Goal: Task Accomplishment & Management: Manage account settings

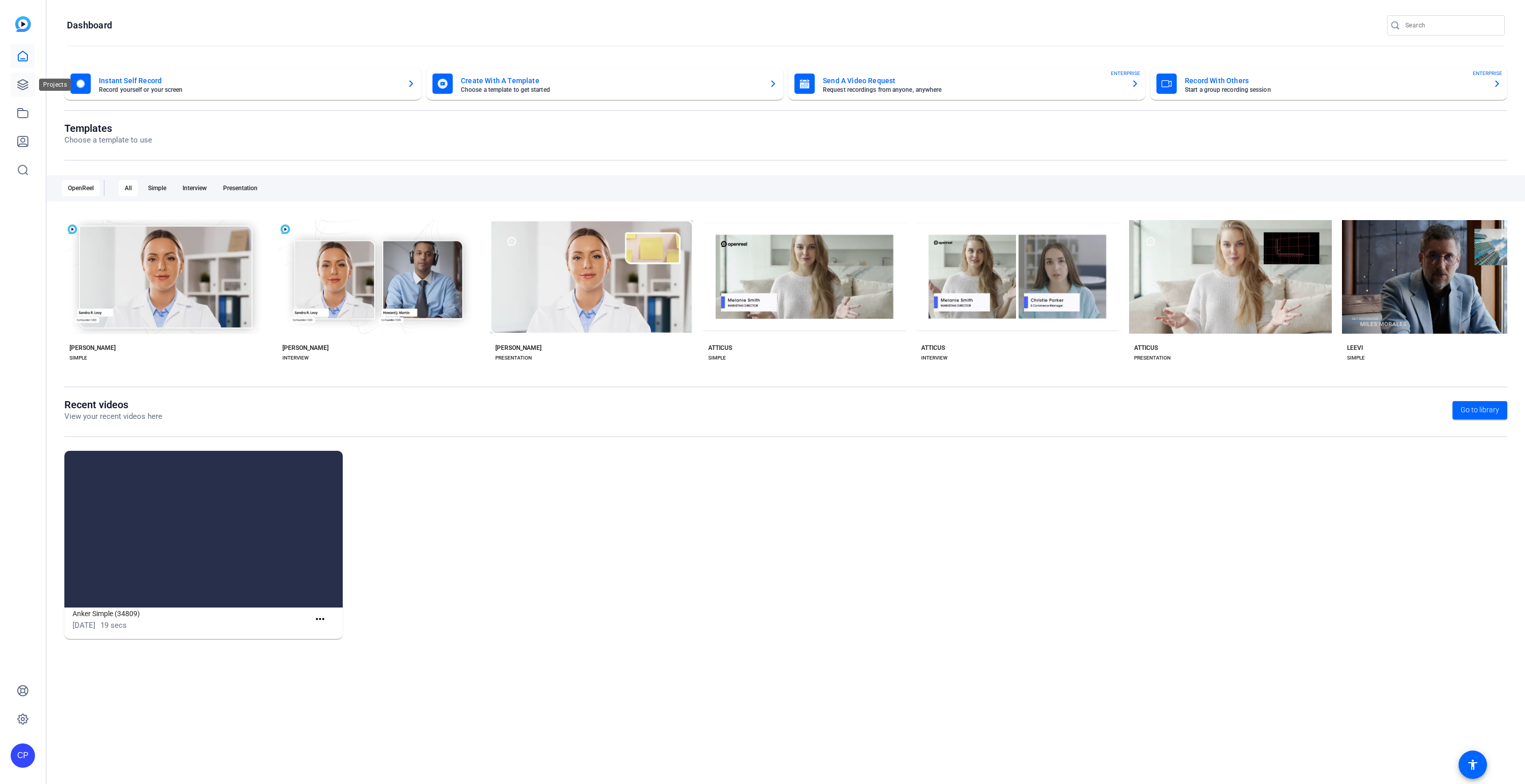
click at [26, 87] on icon at bounding box center [23, 84] width 10 height 10
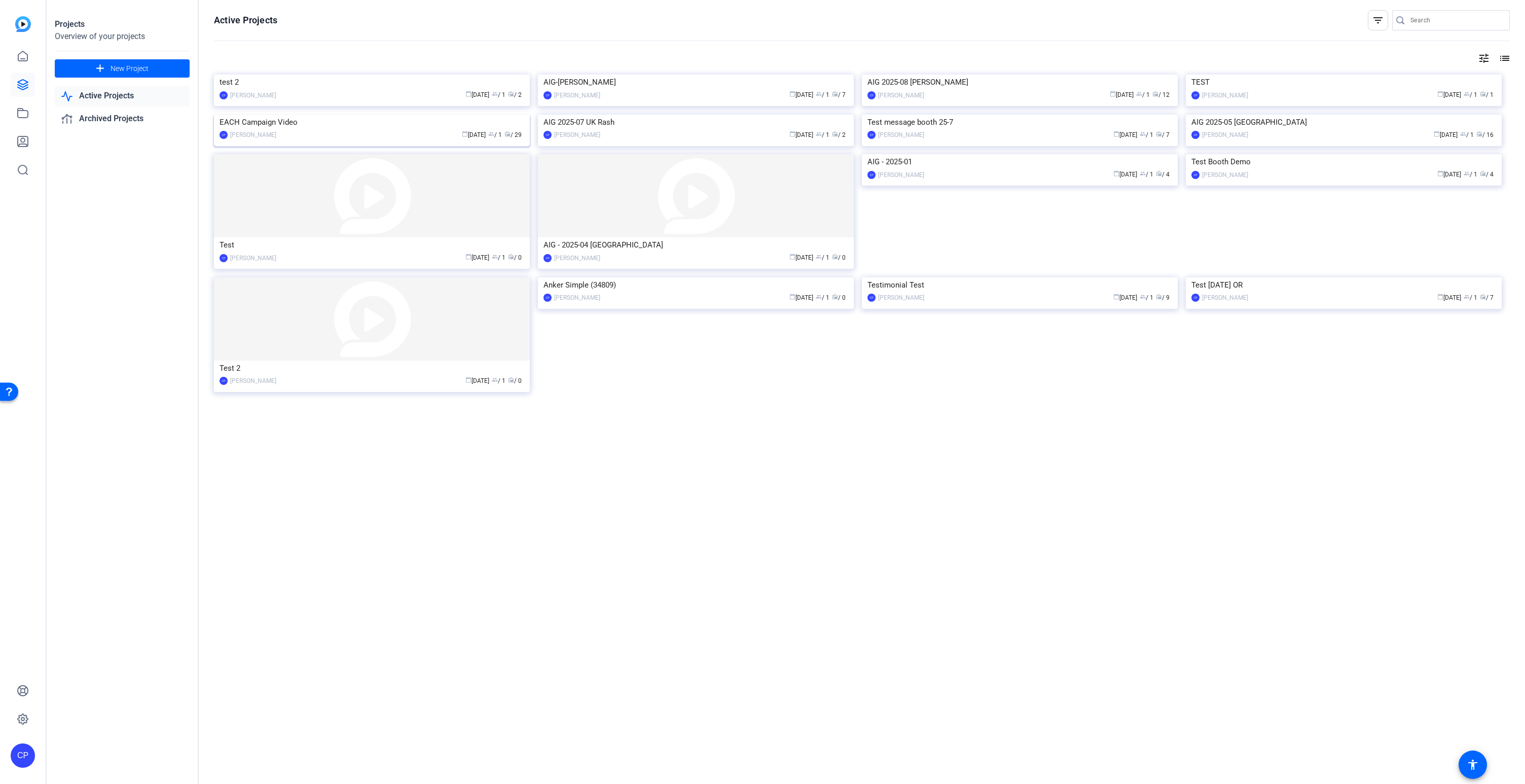
click at [410, 115] on img at bounding box center [372, 115] width 316 height 0
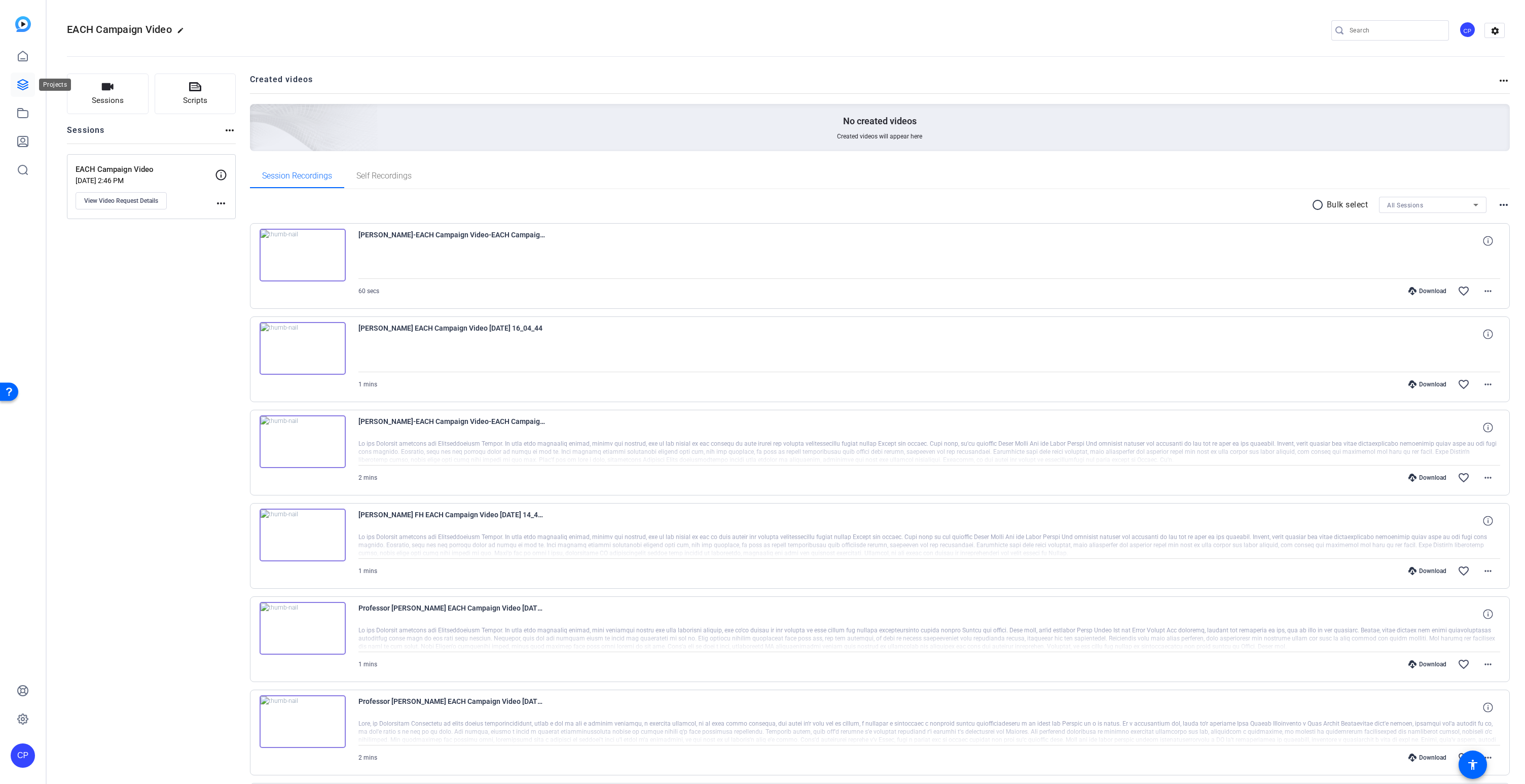
click at [26, 86] on icon at bounding box center [23, 84] width 12 height 12
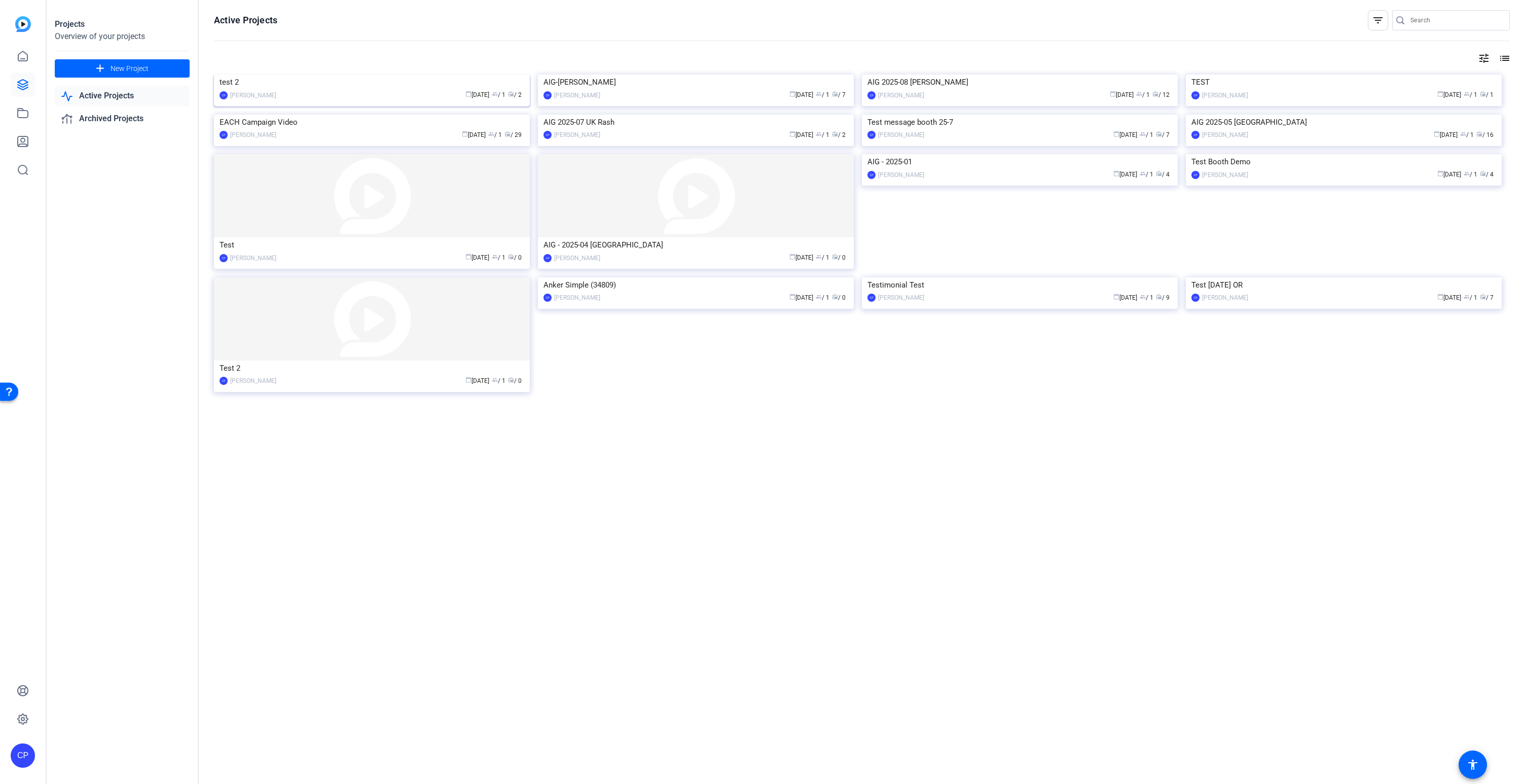
click at [367, 75] on img at bounding box center [372, 75] width 316 height 0
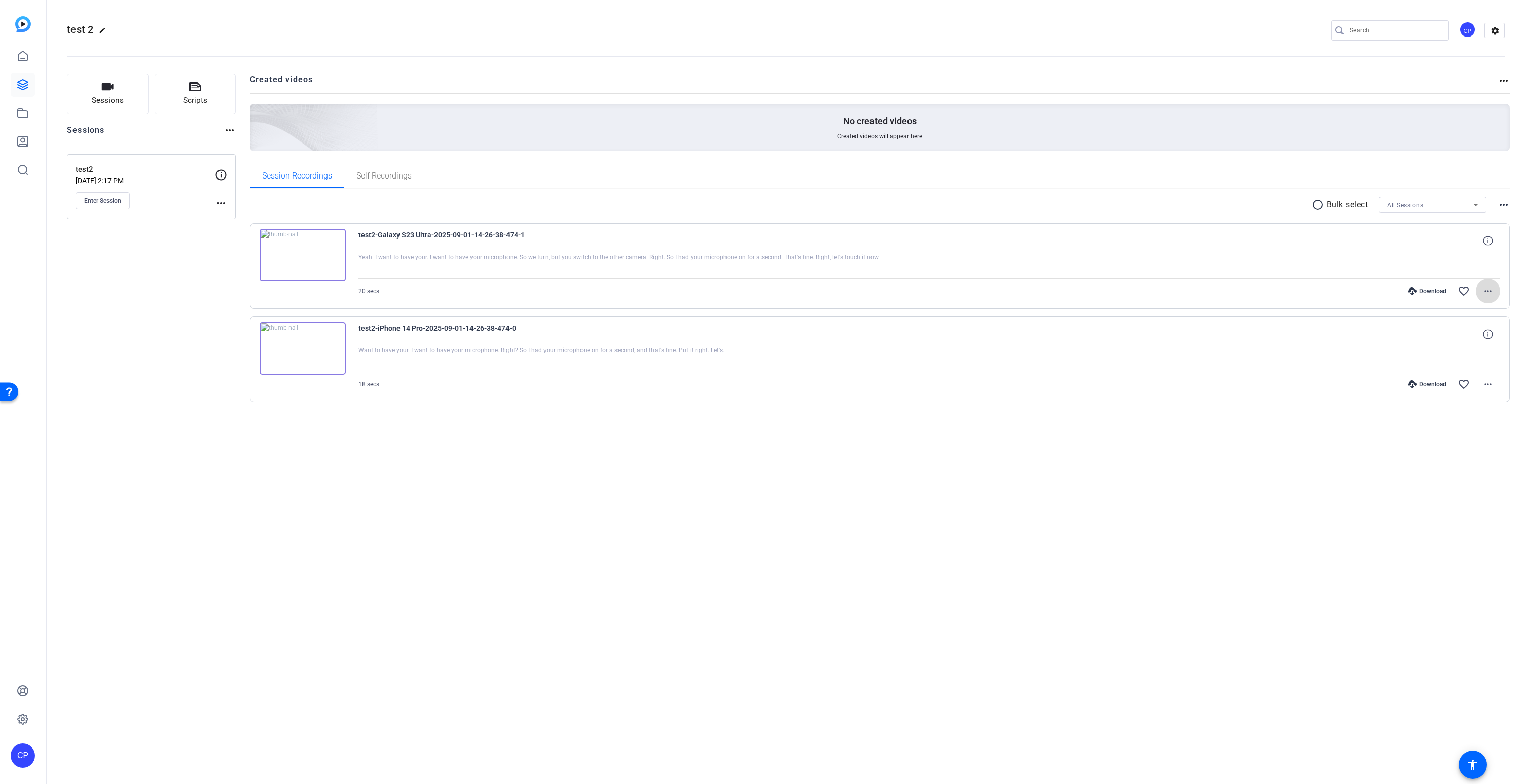
click at [1487, 292] on mat-icon "more_horiz" at bounding box center [1489, 290] width 12 height 12
click at [1481, 412] on span "Delete clip" at bounding box center [1462, 413] width 61 height 12
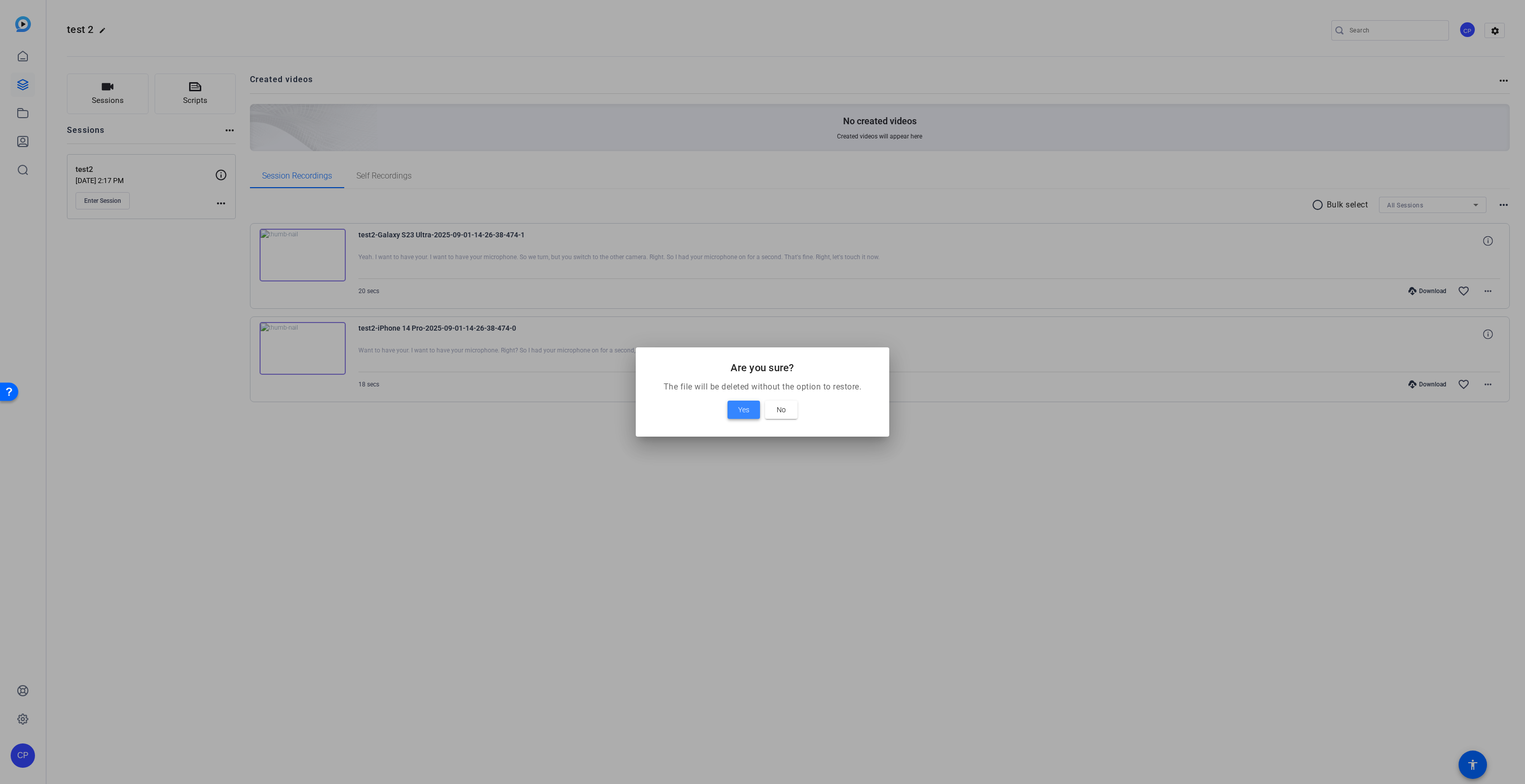
click at [742, 411] on span "Yes" at bounding box center [743, 409] width 11 height 12
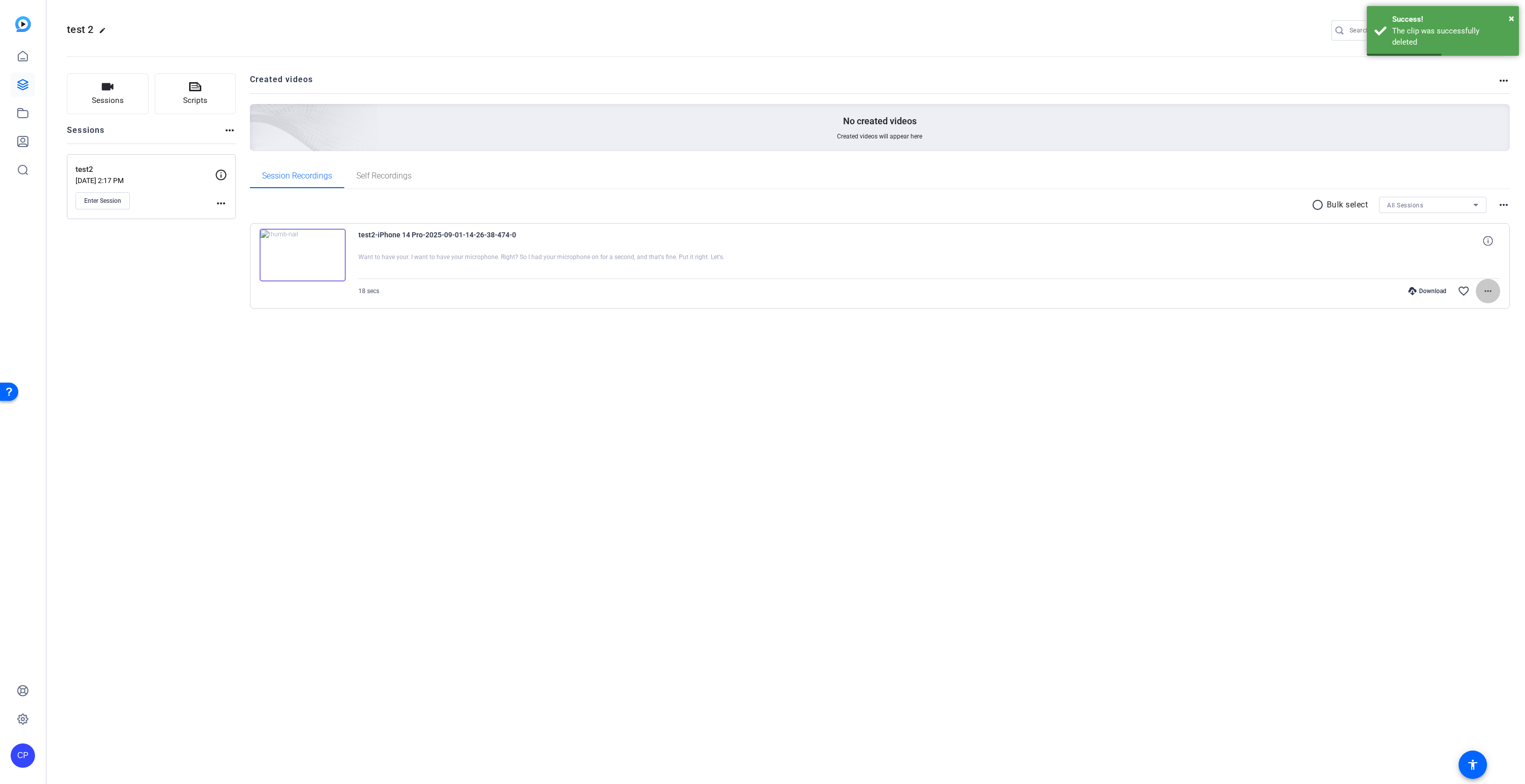
click at [1488, 291] on mat-icon "more_horiz" at bounding box center [1489, 290] width 12 height 12
click at [1448, 412] on span "Delete clip" at bounding box center [1462, 413] width 61 height 12
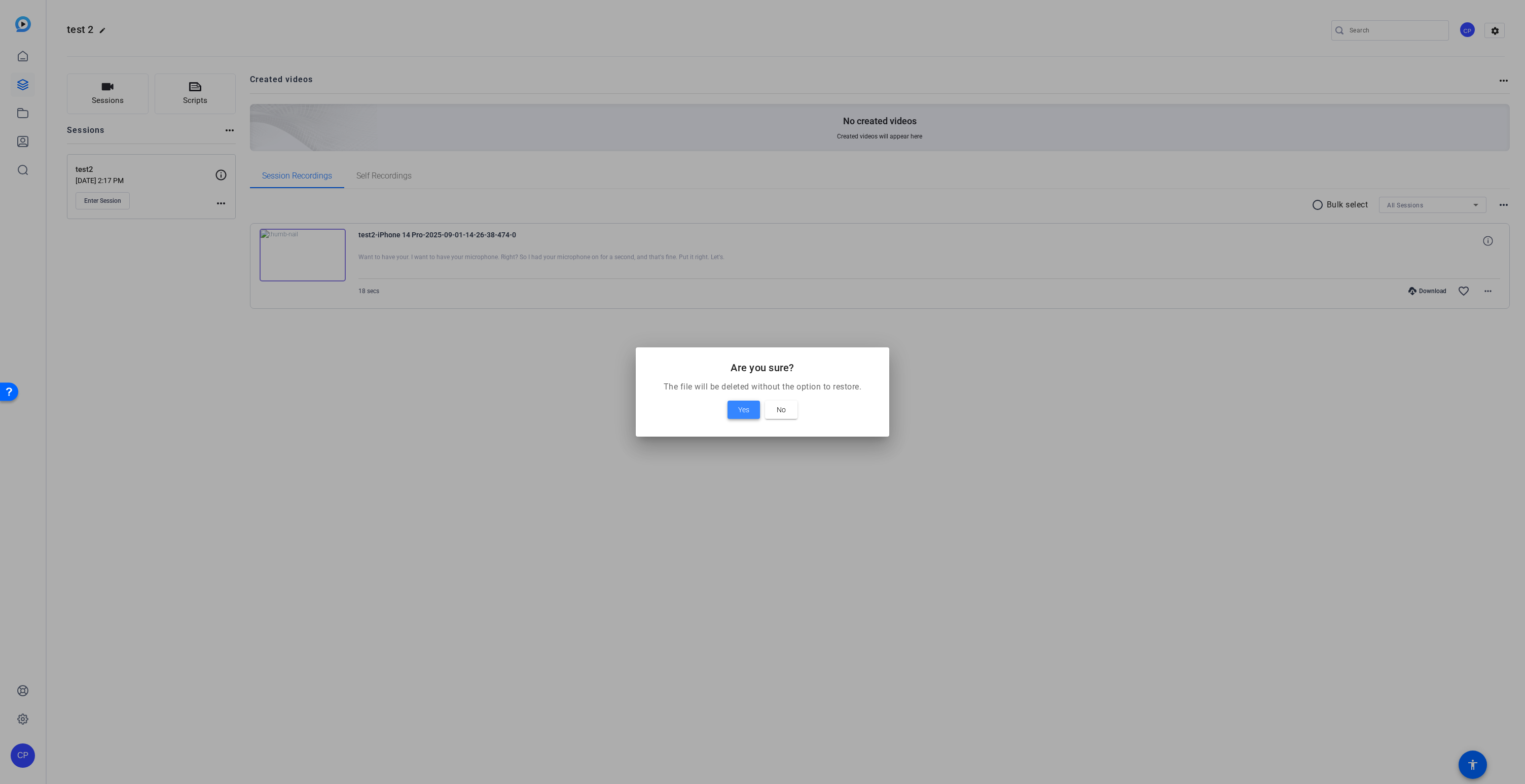
click at [746, 403] on span "Yes" at bounding box center [743, 409] width 11 height 12
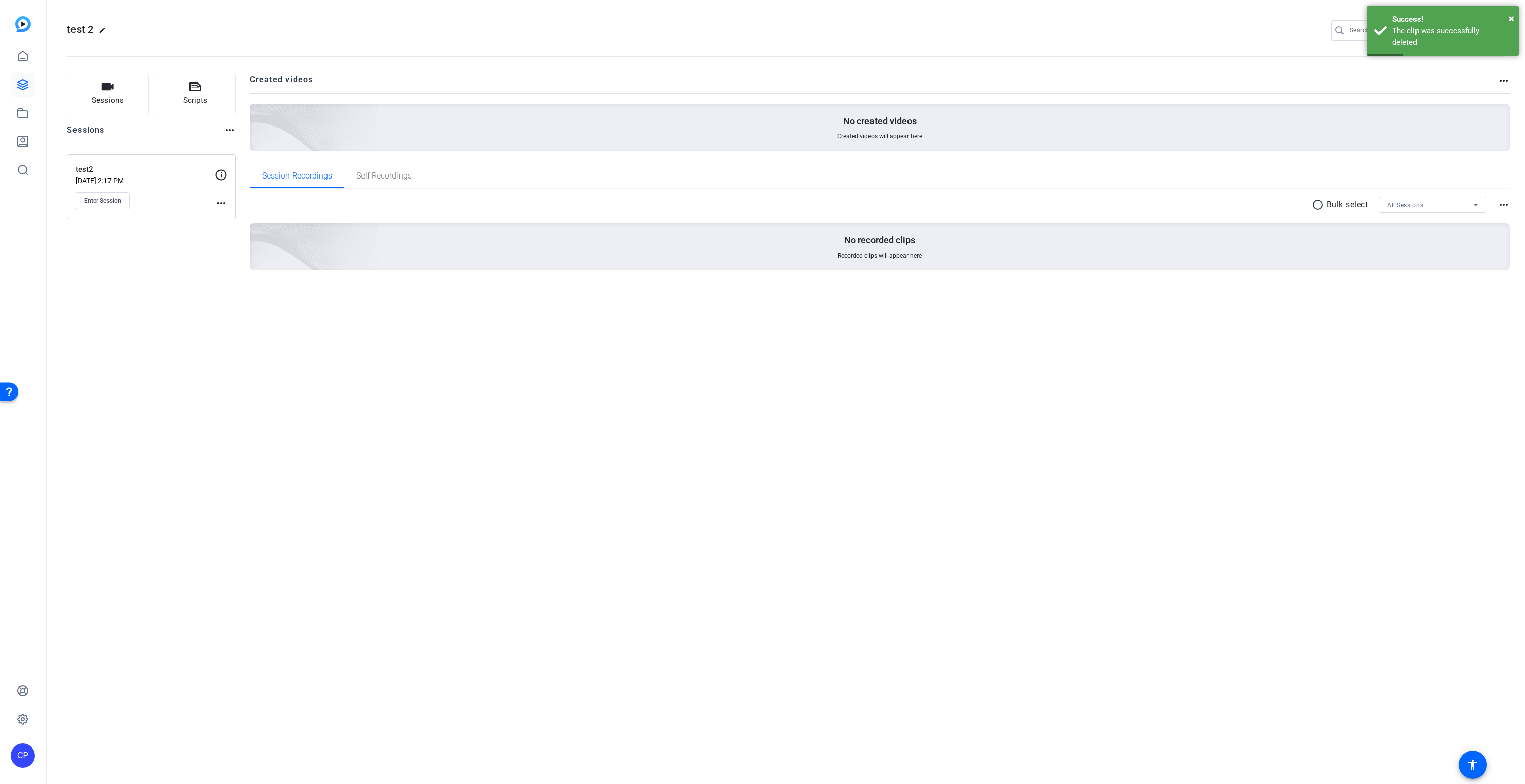
click at [223, 202] on mat-icon "more_horiz" at bounding box center [221, 203] width 12 height 12
click at [163, 233] on div at bounding box center [762, 392] width 1525 height 784
click at [22, 82] on icon at bounding box center [23, 84] width 12 height 12
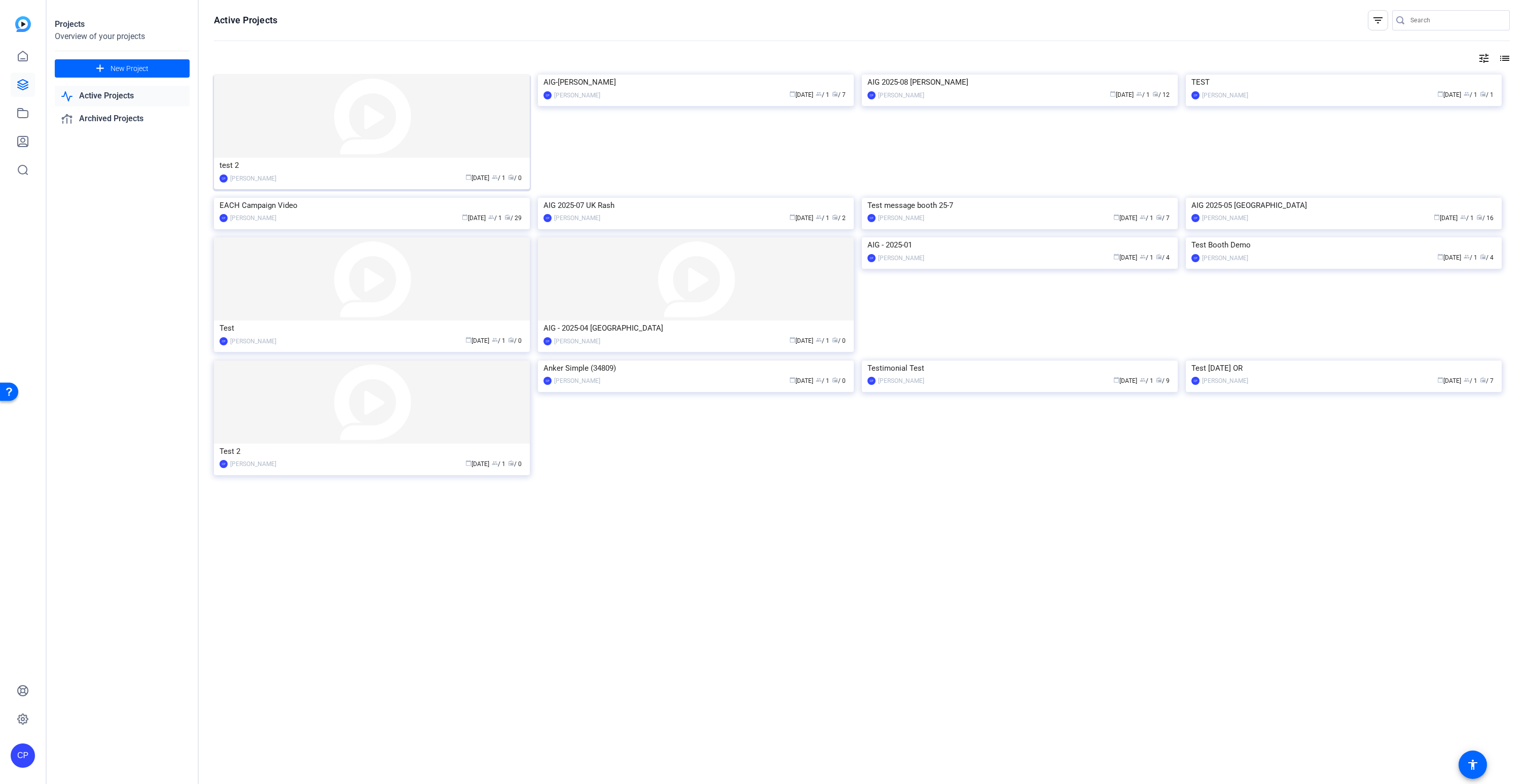
click at [415, 170] on div "test 2" at bounding box center [372, 166] width 305 height 16
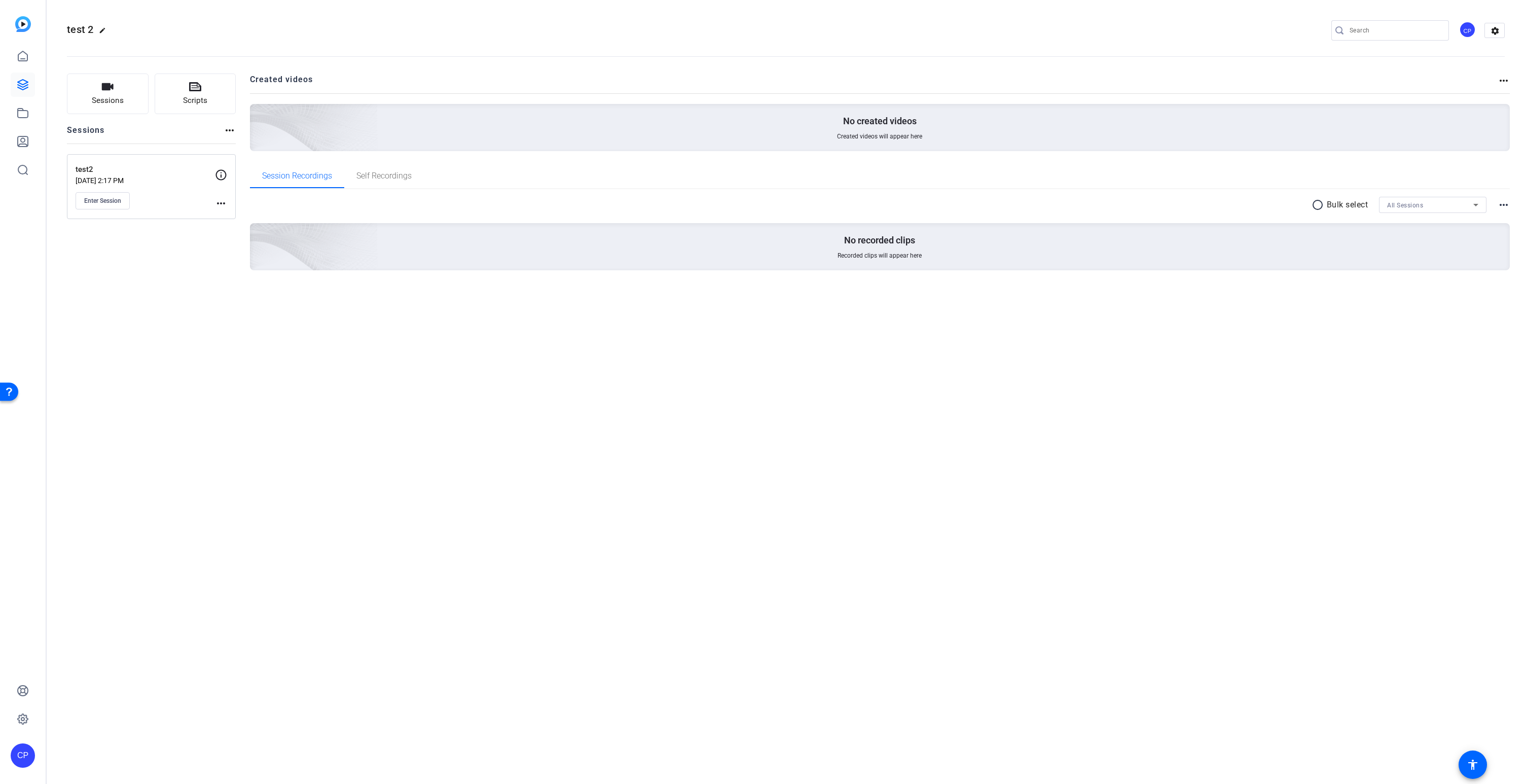
click at [222, 200] on mat-icon "more_horiz" at bounding box center [221, 203] width 12 height 12
click at [234, 229] on span "Archive Session" at bounding box center [245, 231] width 46 height 12
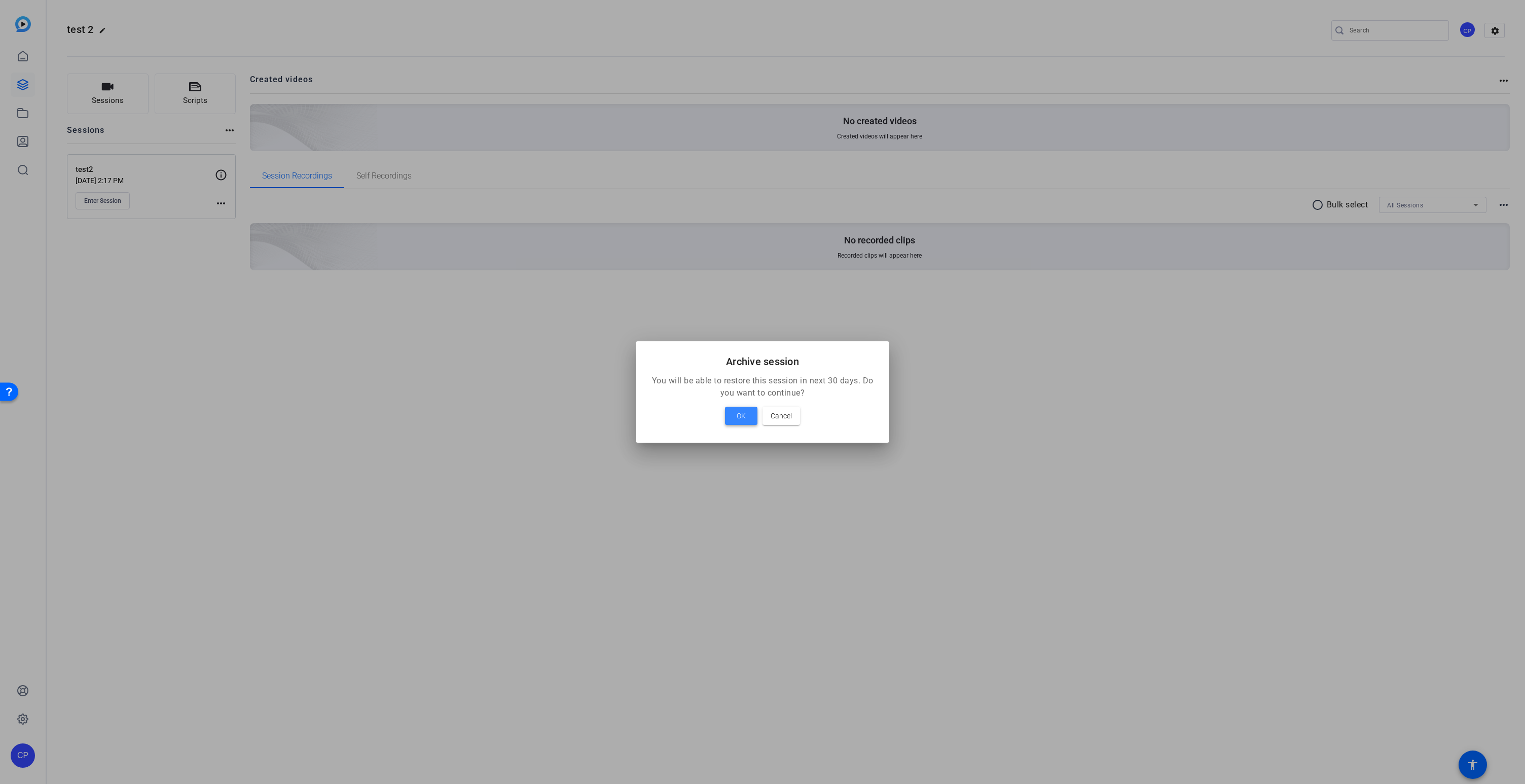
click at [737, 418] on span "OK" at bounding box center [741, 416] width 9 height 12
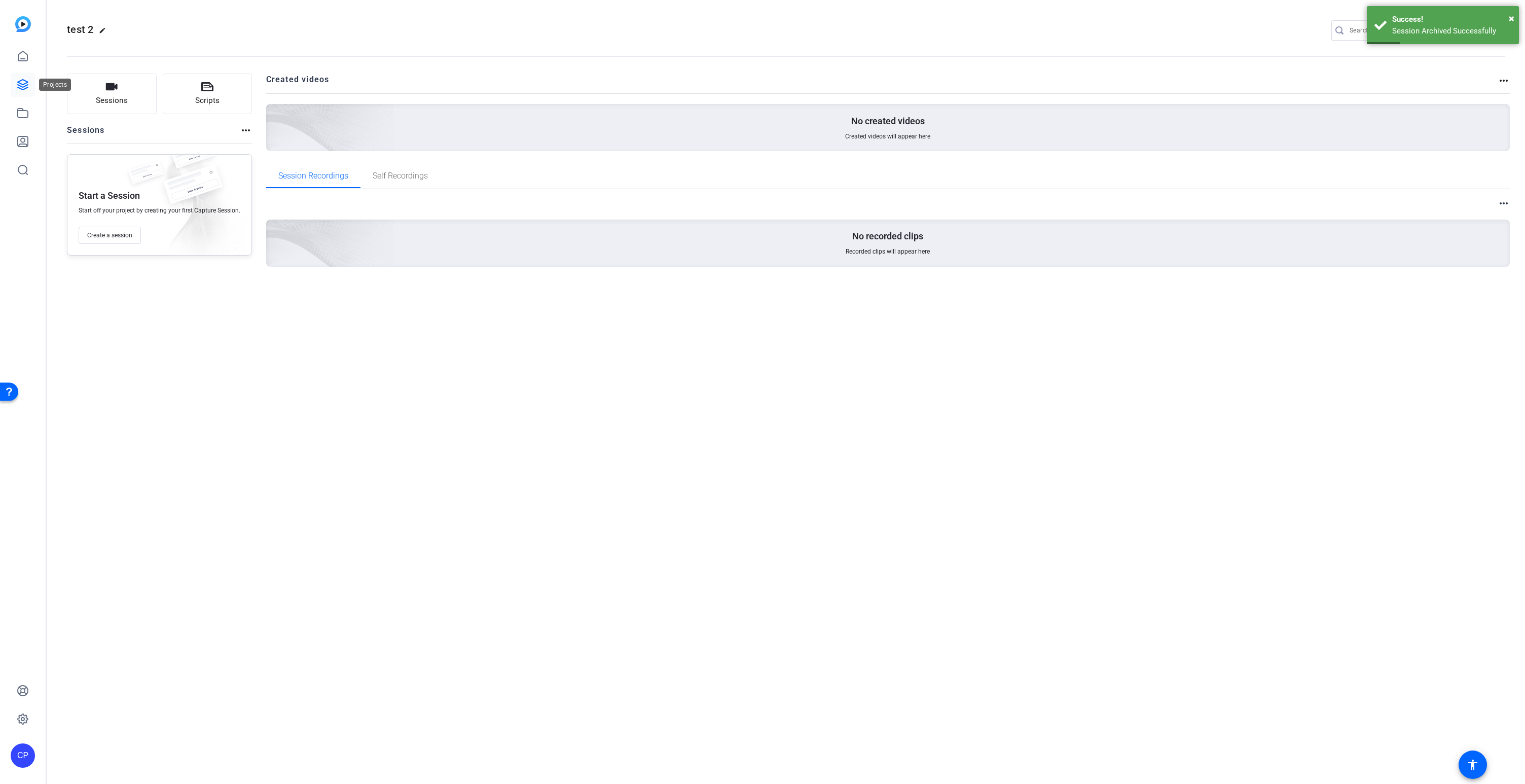
click at [24, 89] on icon at bounding box center [23, 84] width 10 height 10
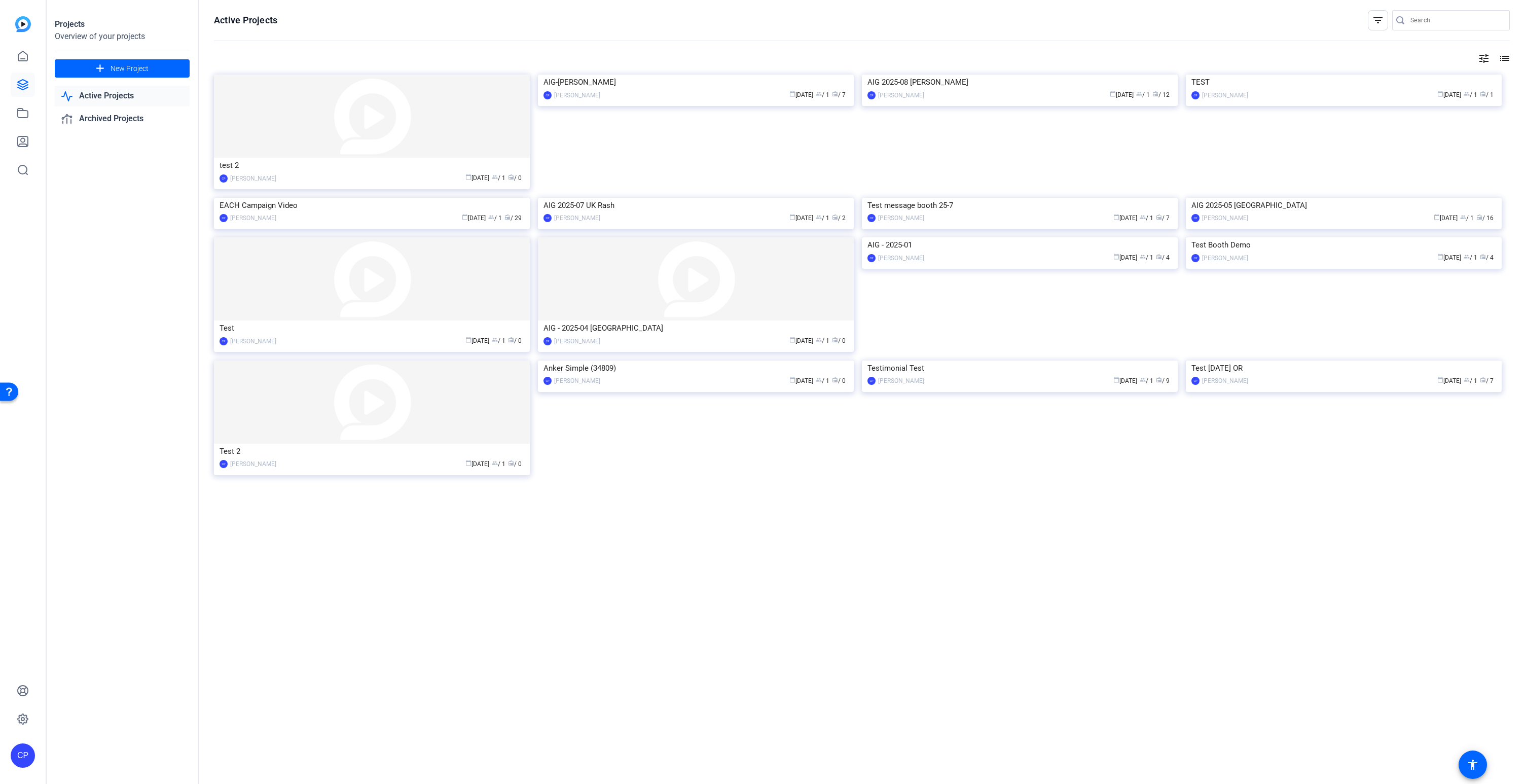
click at [1504, 59] on mat-icon "list" at bounding box center [1504, 58] width 12 height 12
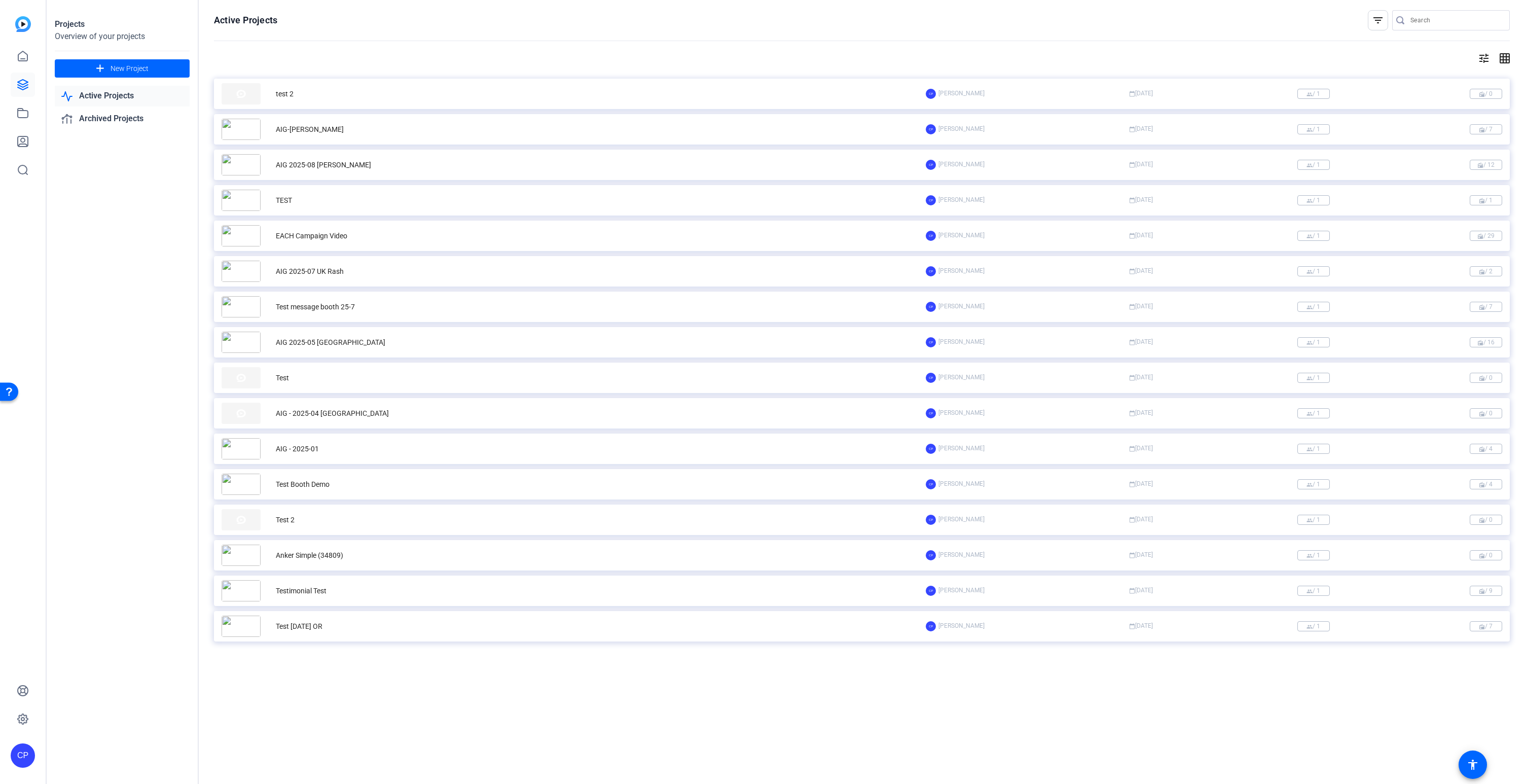
drag, startPoint x: 1502, startPoint y: 58, endPoint x: 1495, endPoint y: 61, distance: 7.6
click at [1502, 58] on mat-icon "grid_on" at bounding box center [1504, 58] width 12 height 12
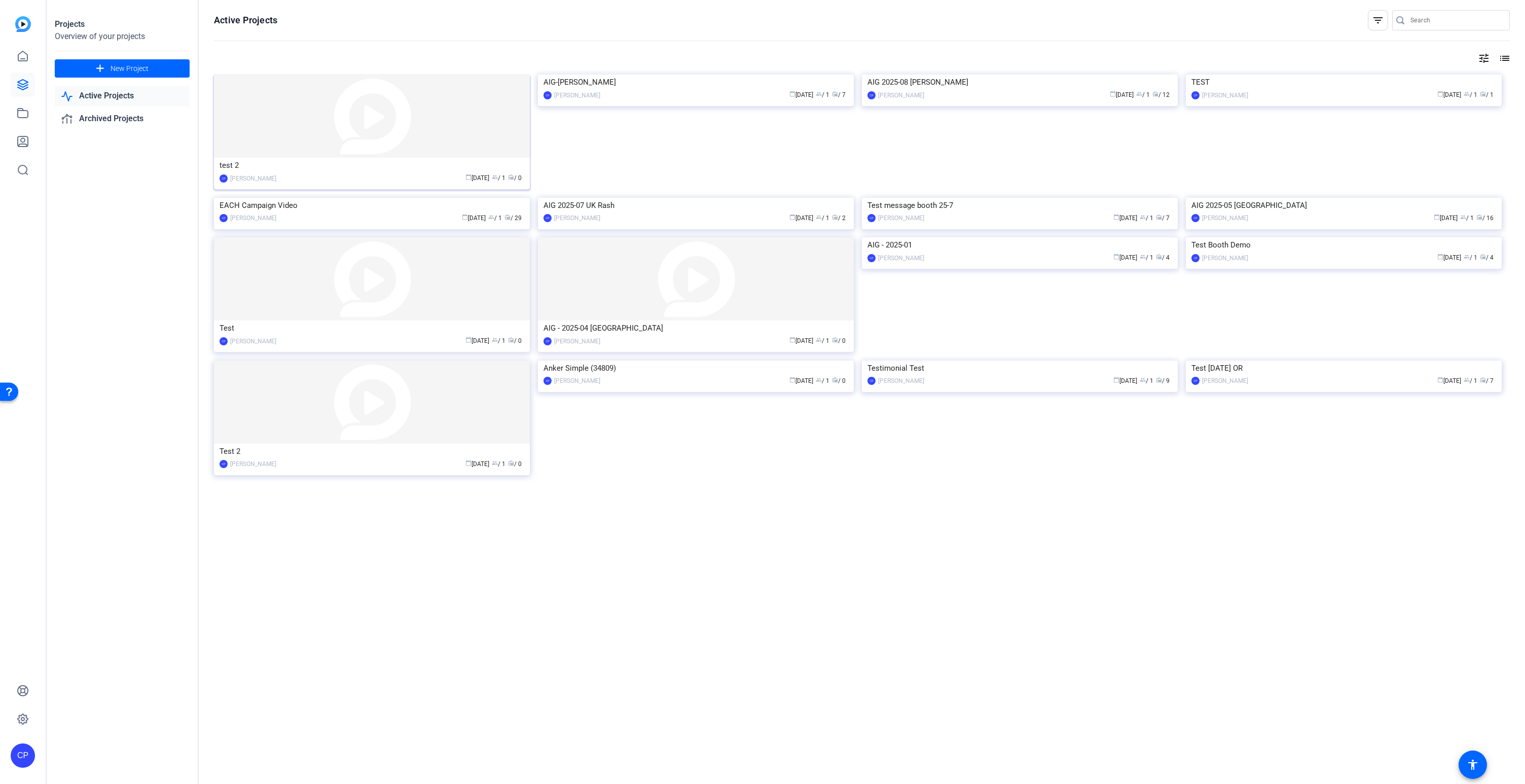
click at [436, 174] on div "calendar_today [DATE] group / 1 radio / 0" at bounding box center [403, 178] width 243 height 11
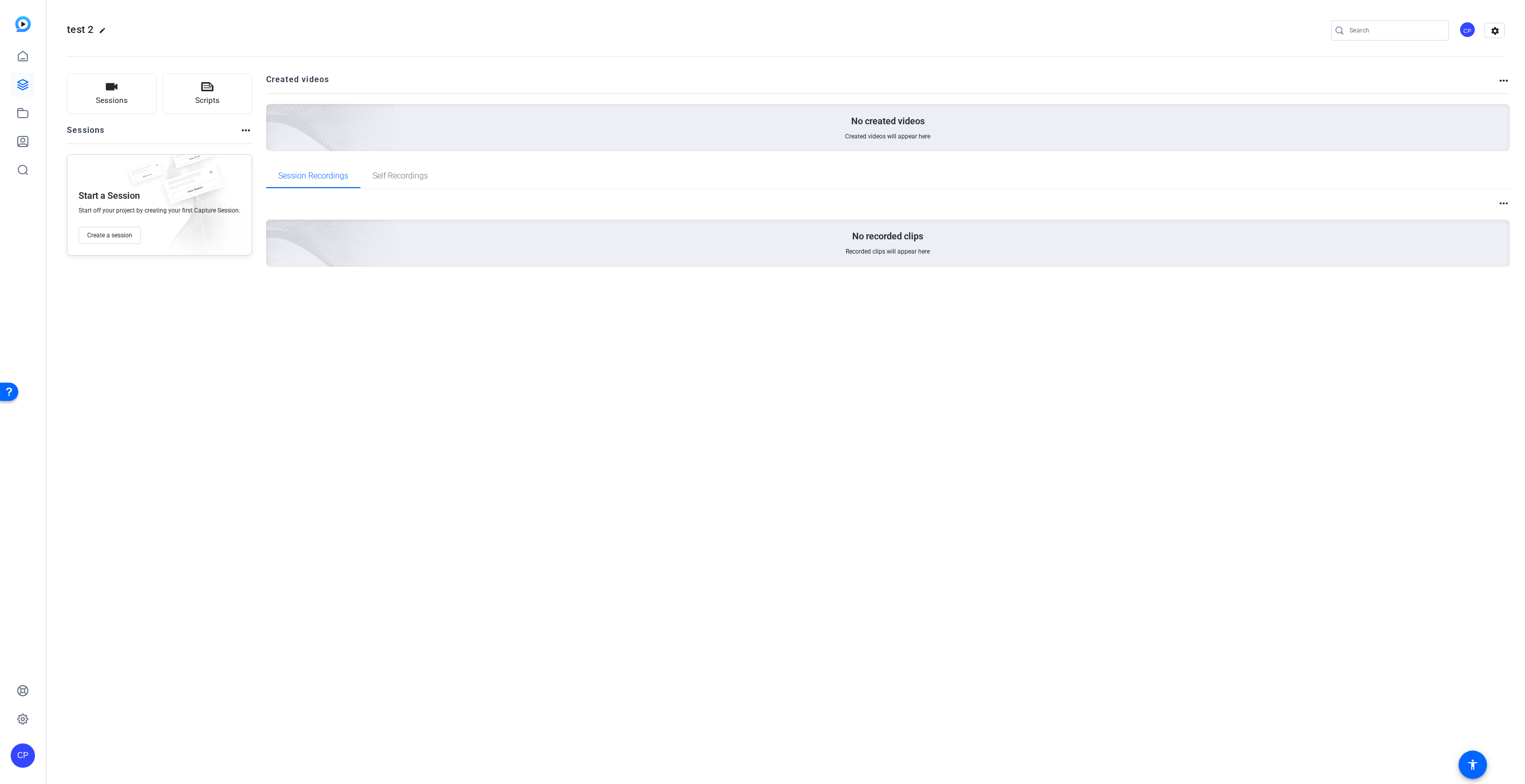
click at [1504, 78] on mat-icon "more_horiz" at bounding box center [1504, 80] width 12 height 12
click at [240, 128] on div at bounding box center [762, 392] width 1525 height 784
click at [241, 128] on mat-icon "more_horiz" at bounding box center [245, 131] width 12 height 12
click at [241, 128] on div at bounding box center [762, 392] width 1525 height 784
click at [22, 82] on icon at bounding box center [23, 84] width 12 height 12
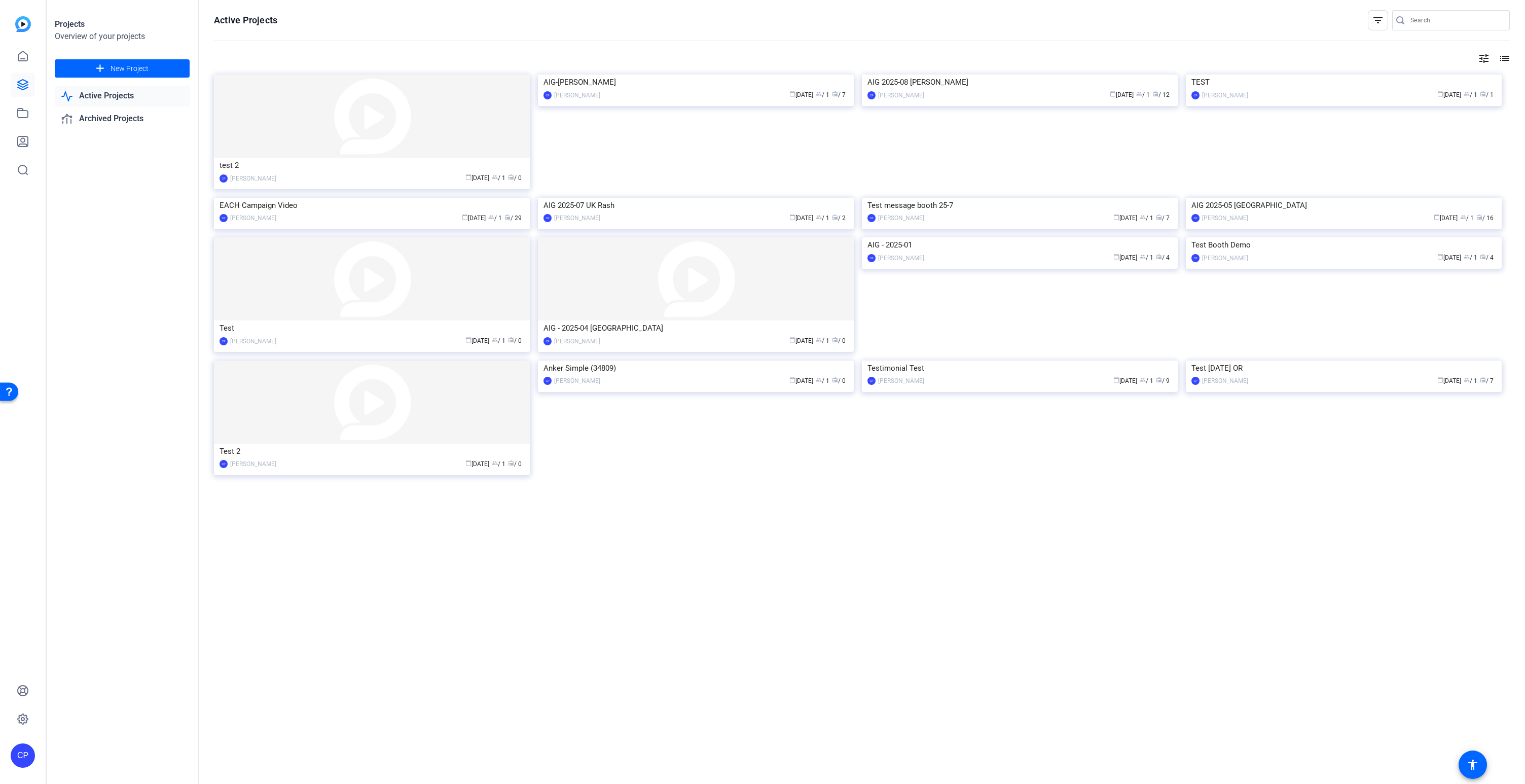
click at [127, 94] on link "Active Projects" at bounding box center [122, 95] width 134 height 21
click at [115, 118] on link "Archived Projects" at bounding box center [122, 119] width 134 height 21
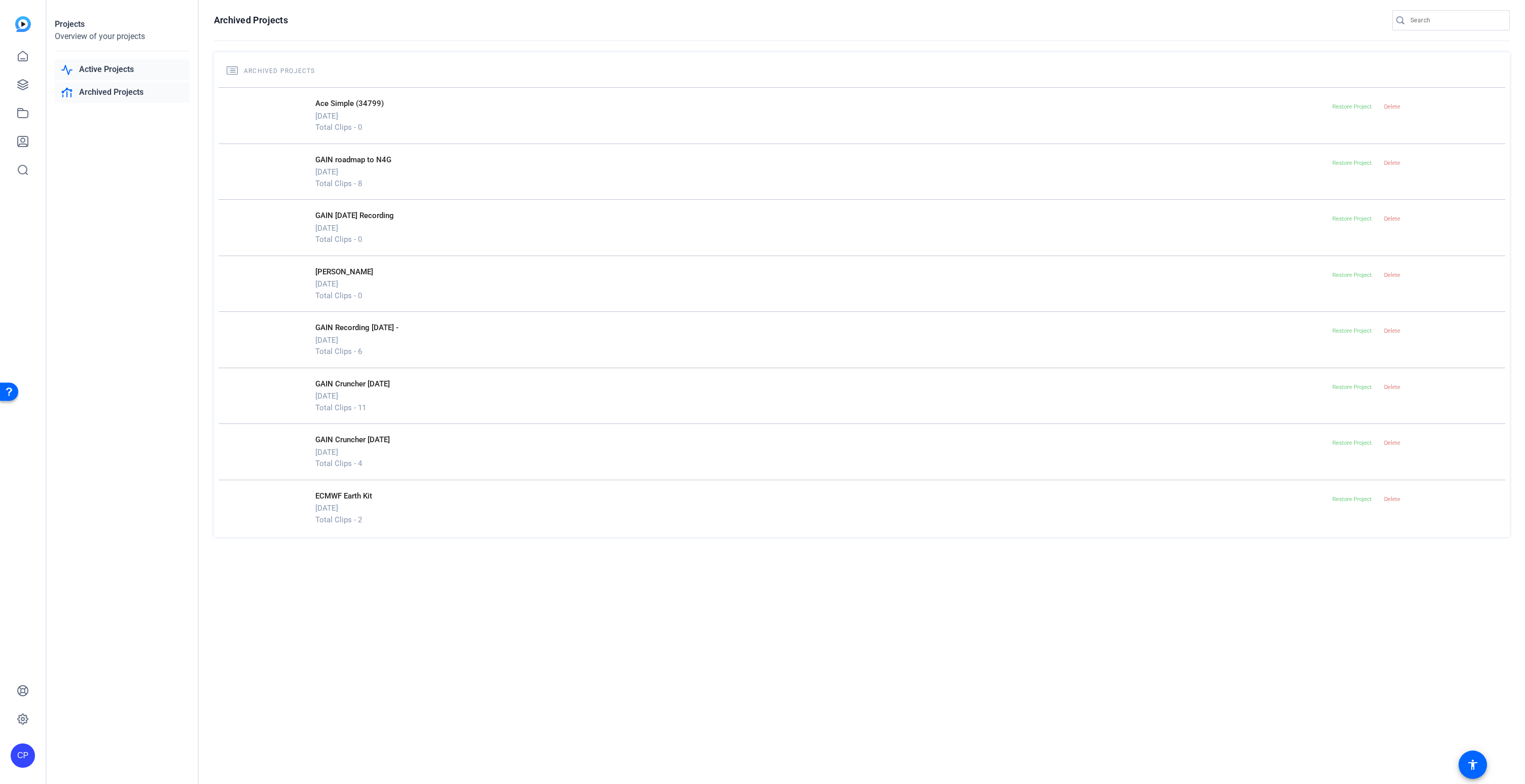
click at [117, 70] on link "Active Projects" at bounding box center [122, 69] width 134 height 21
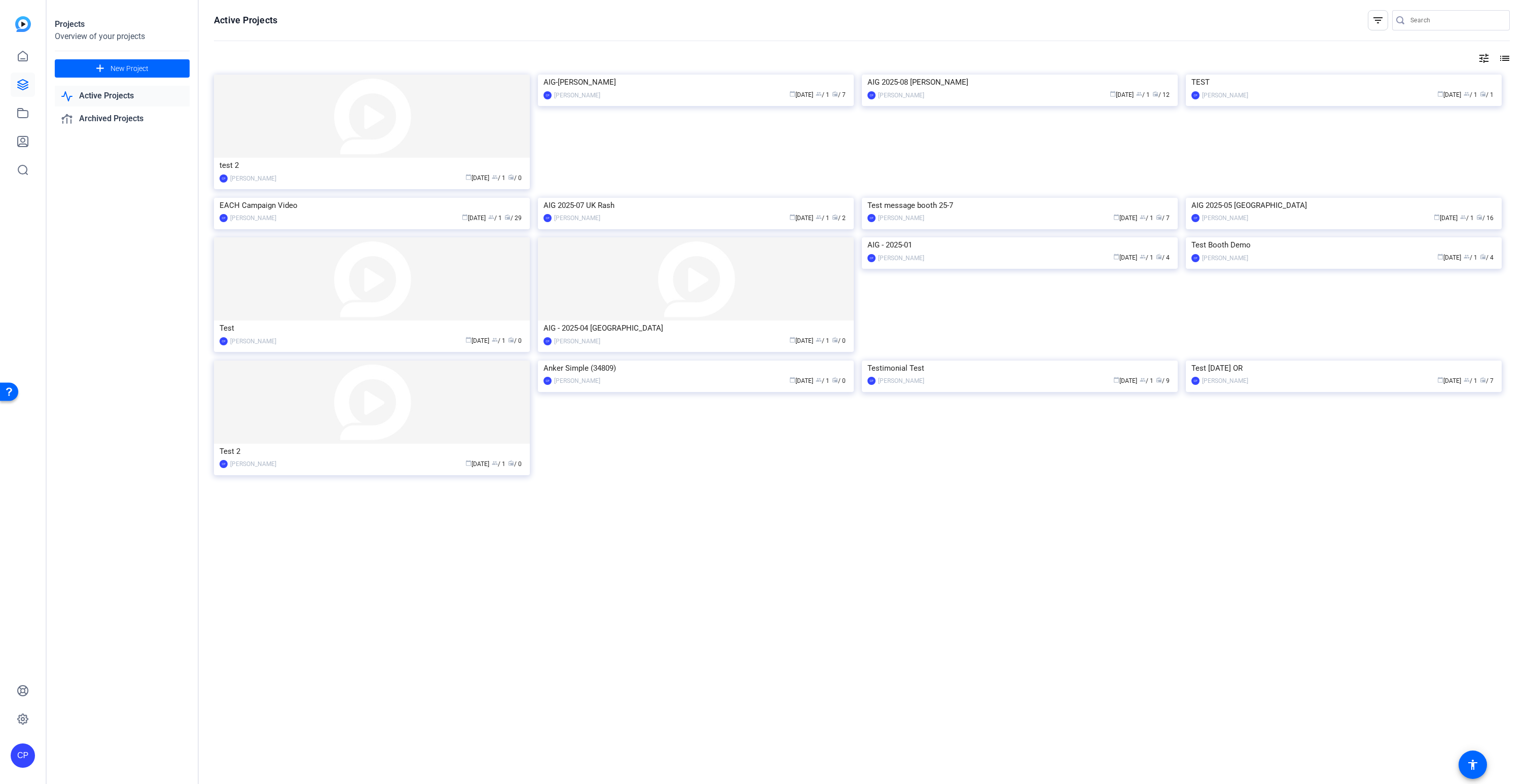
click at [1485, 58] on mat-icon "tune" at bounding box center [1484, 58] width 12 height 12
click at [1412, 82] on span "Newest First" at bounding box center [1403, 78] width 36 height 7
click at [1032, 48] on div at bounding box center [762, 392] width 1525 height 784
click at [24, 114] on div at bounding box center [762, 392] width 1525 height 784
click at [19, 114] on icon at bounding box center [23, 113] width 12 height 12
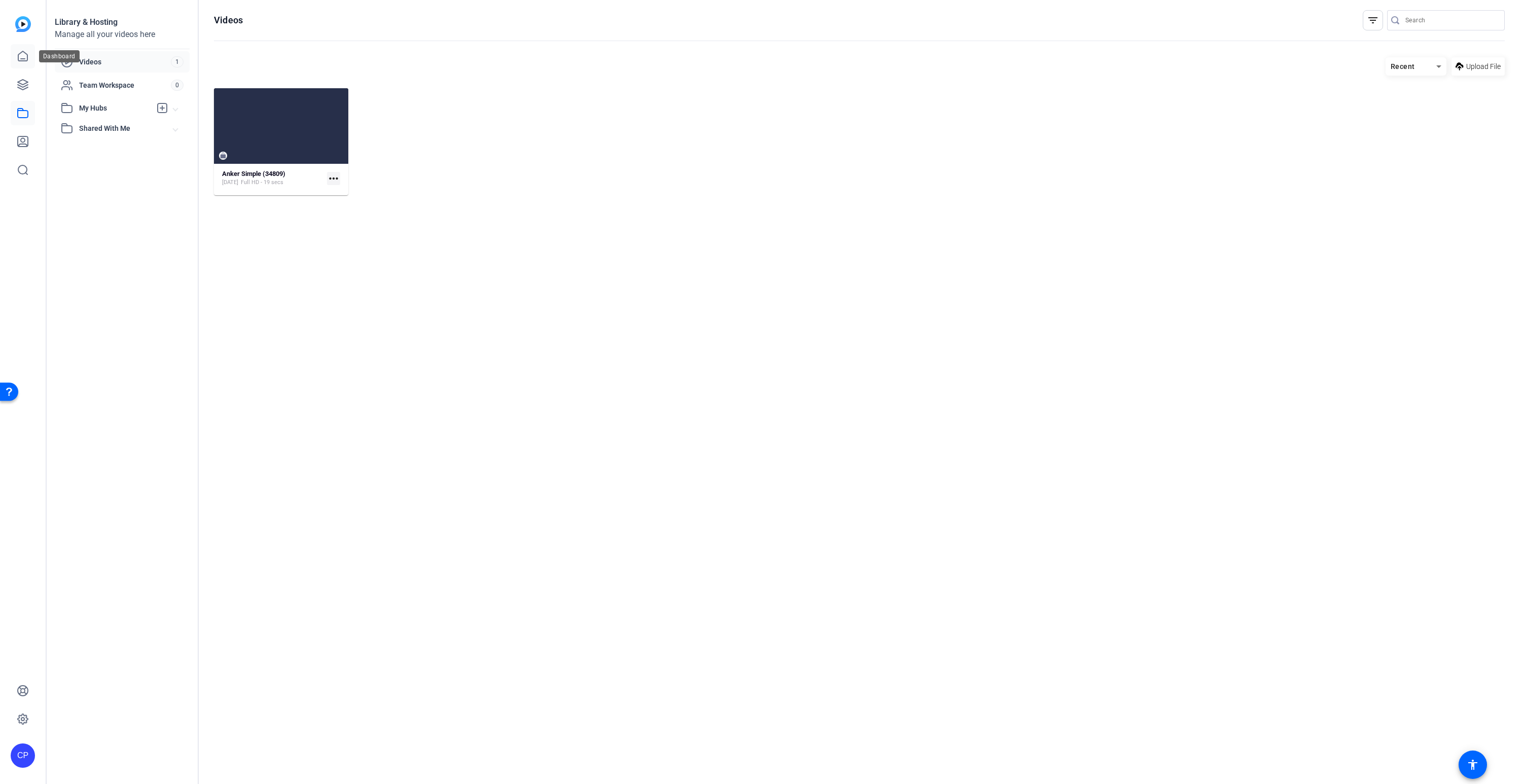
click at [23, 60] on icon at bounding box center [23, 56] width 9 height 10
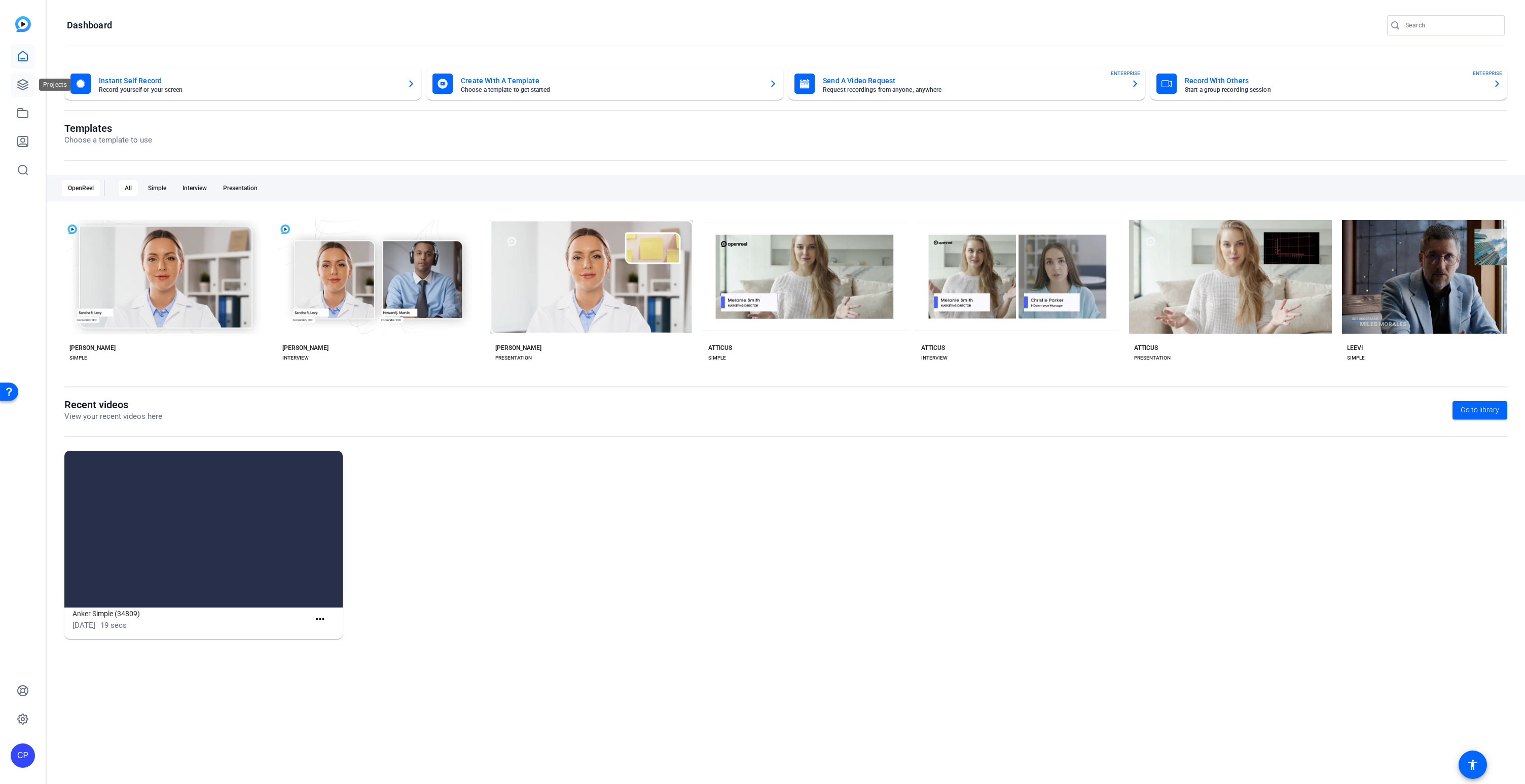
click at [22, 83] on icon at bounding box center [23, 84] width 10 height 10
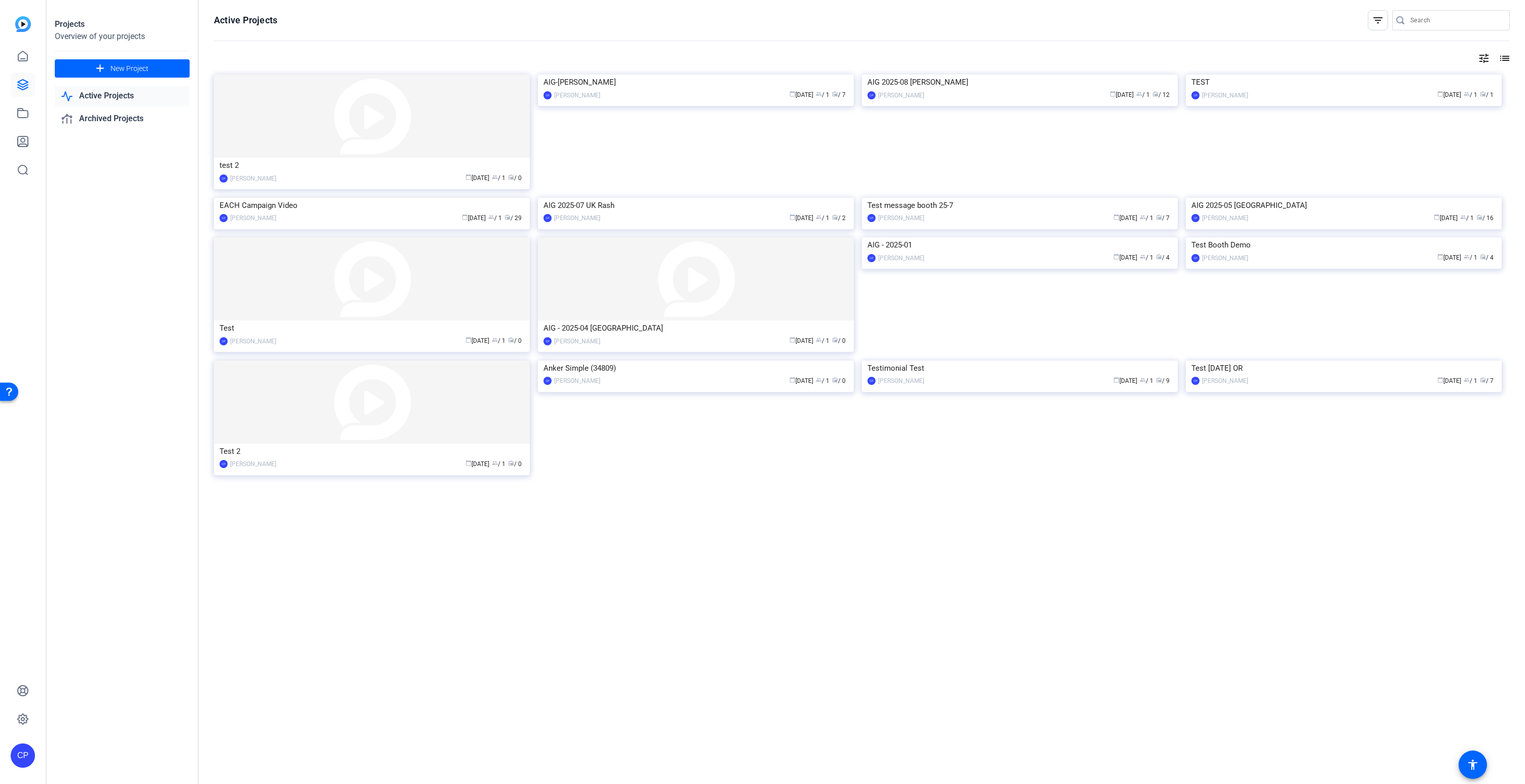
click at [1507, 57] on mat-icon "list" at bounding box center [1504, 58] width 12 height 12
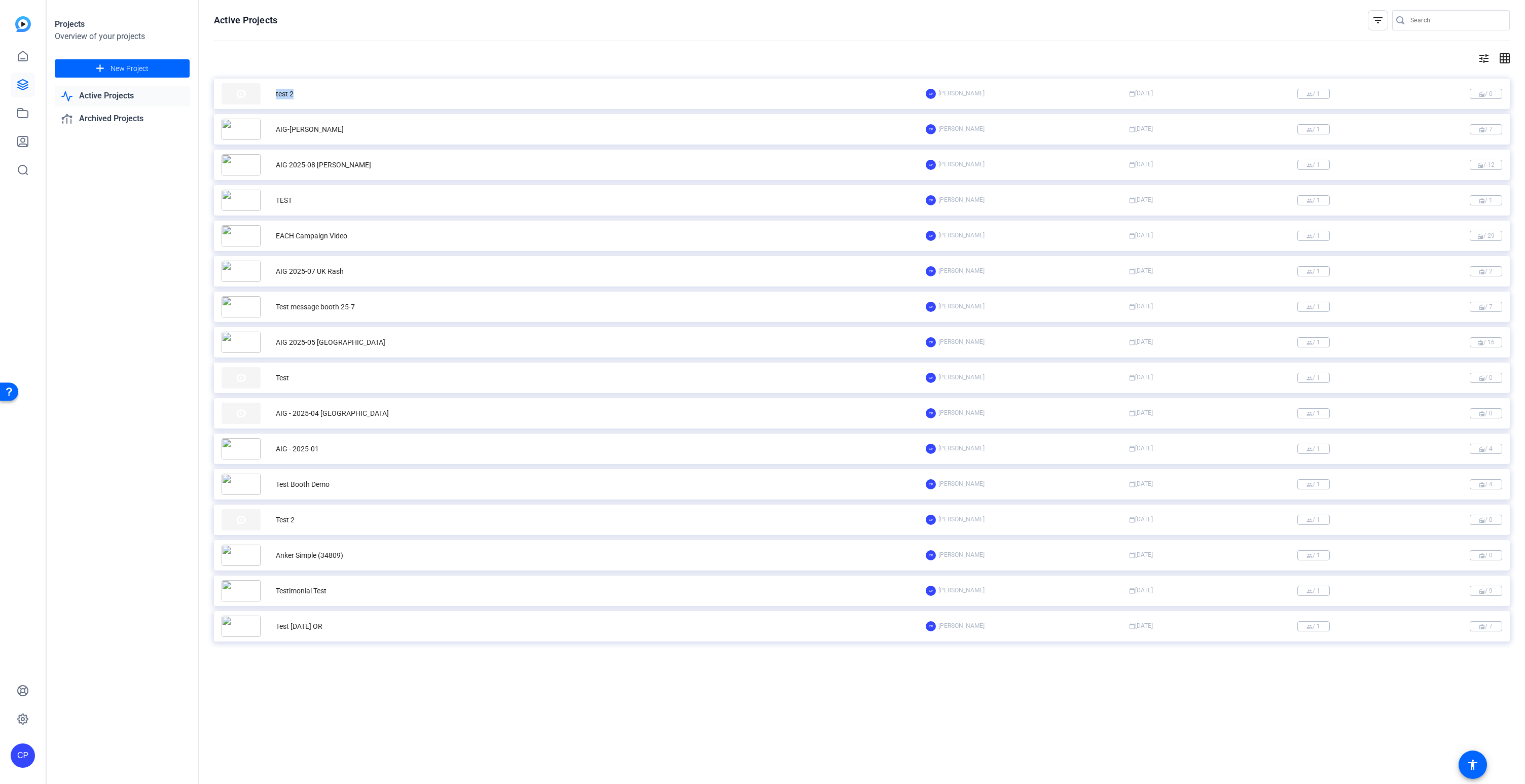
drag, startPoint x: 270, startPoint y: 97, endPoint x: 385, endPoint y: 101, distance: 115.1
click at [385, 101] on div "test 2" at bounding box center [574, 94] width 705 height 22
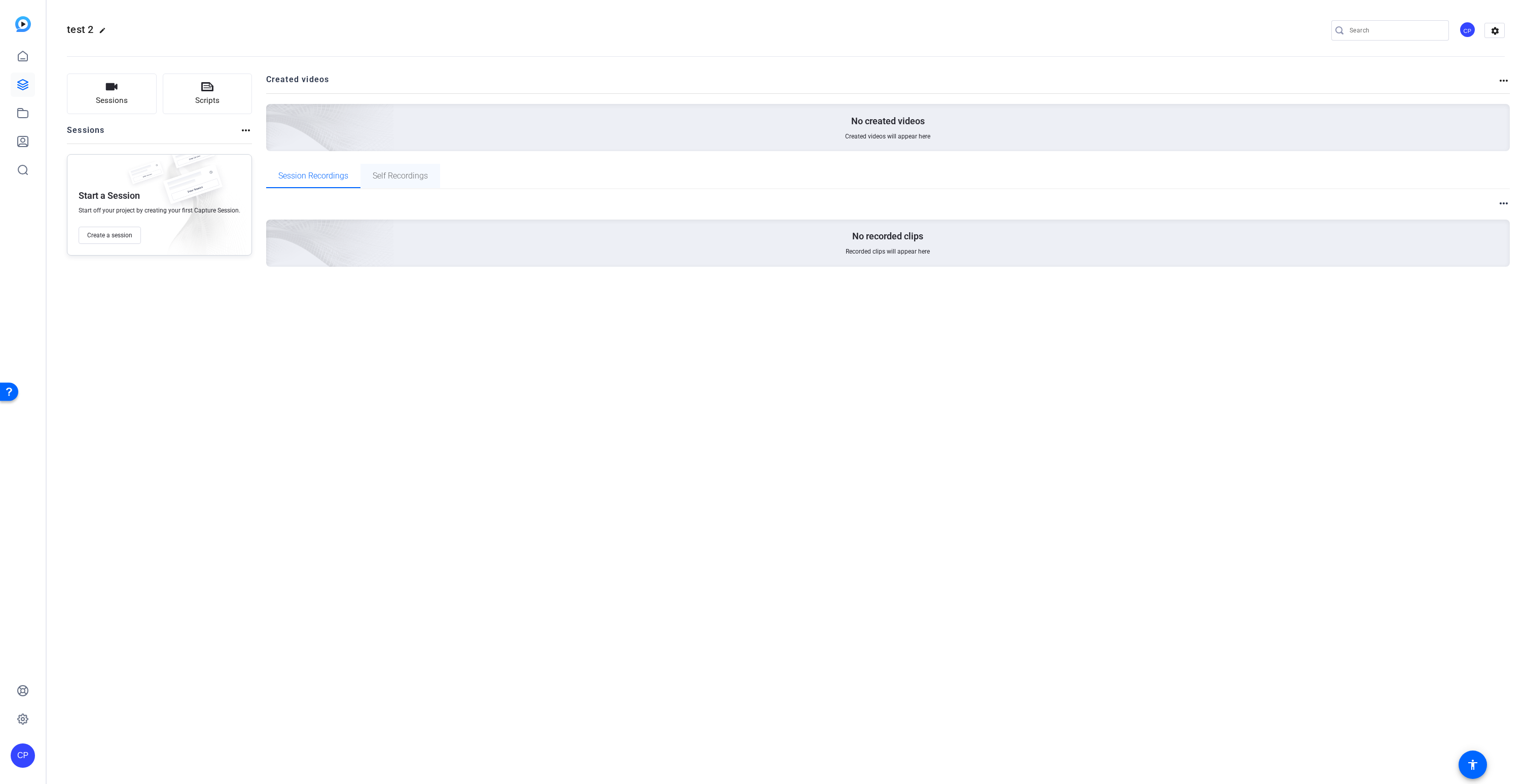
click at [391, 175] on span "Self Recordings" at bounding box center [400, 176] width 55 height 8
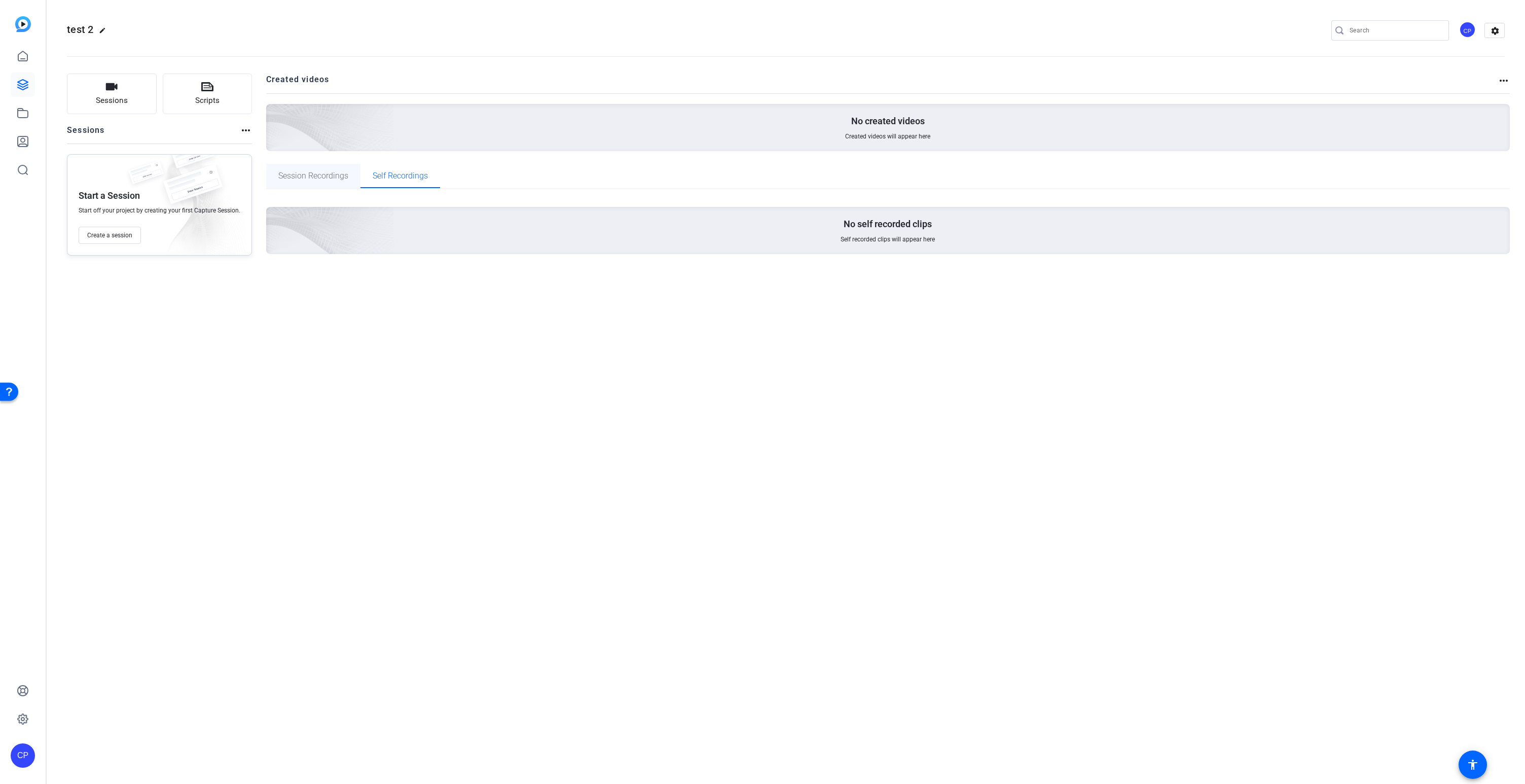
click at [308, 175] on span "Session Recordings" at bounding box center [313, 176] width 70 height 8
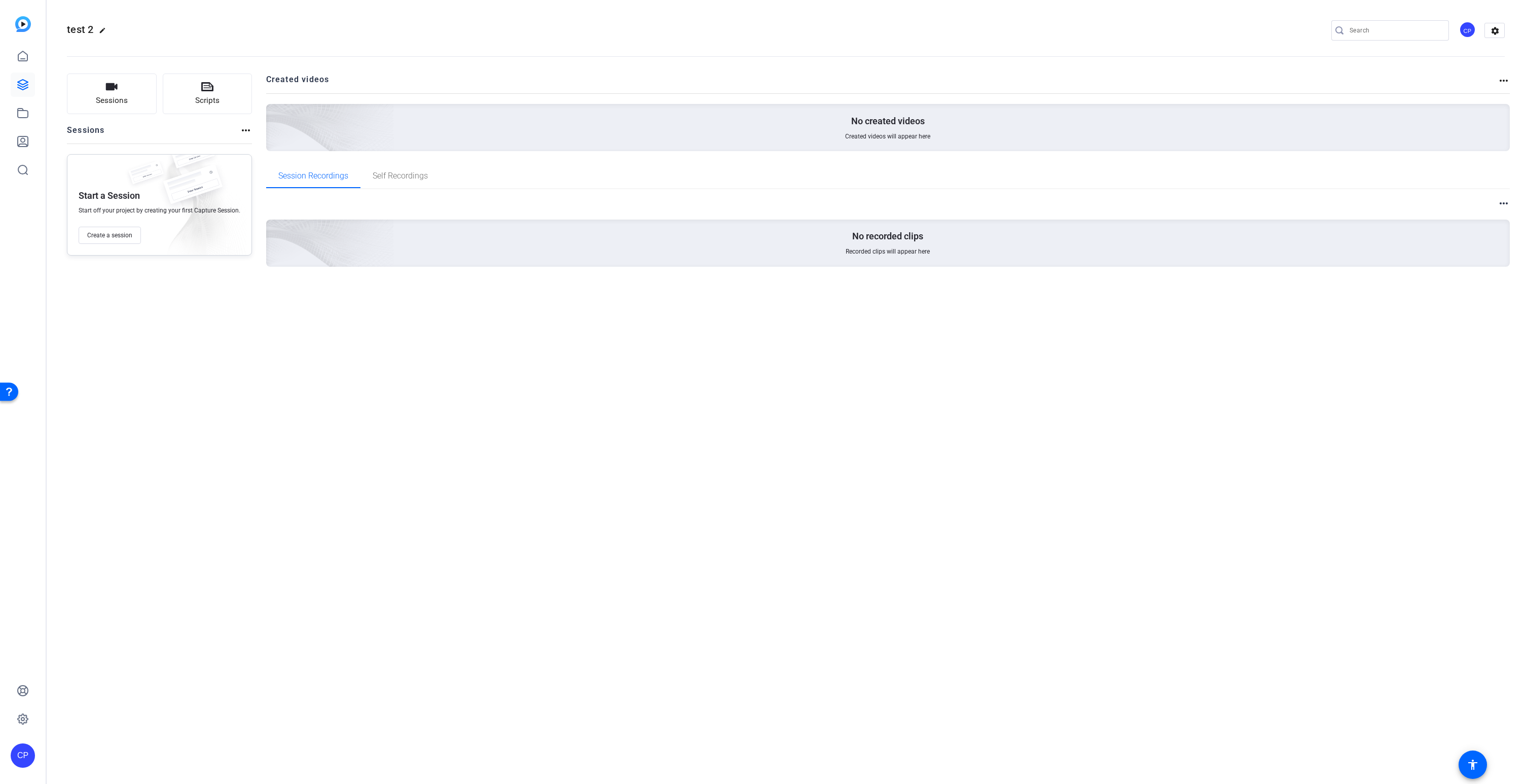
click at [248, 131] on mat-icon "more_horiz" at bounding box center [245, 131] width 12 height 12
click at [248, 131] on div at bounding box center [762, 392] width 1525 height 784
click at [1500, 203] on mat-icon "more_horiz" at bounding box center [1504, 203] width 12 height 12
click at [22, 86] on div at bounding box center [762, 392] width 1525 height 784
click at [22, 83] on icon at bounding box center [23, 84] width 10 height 10
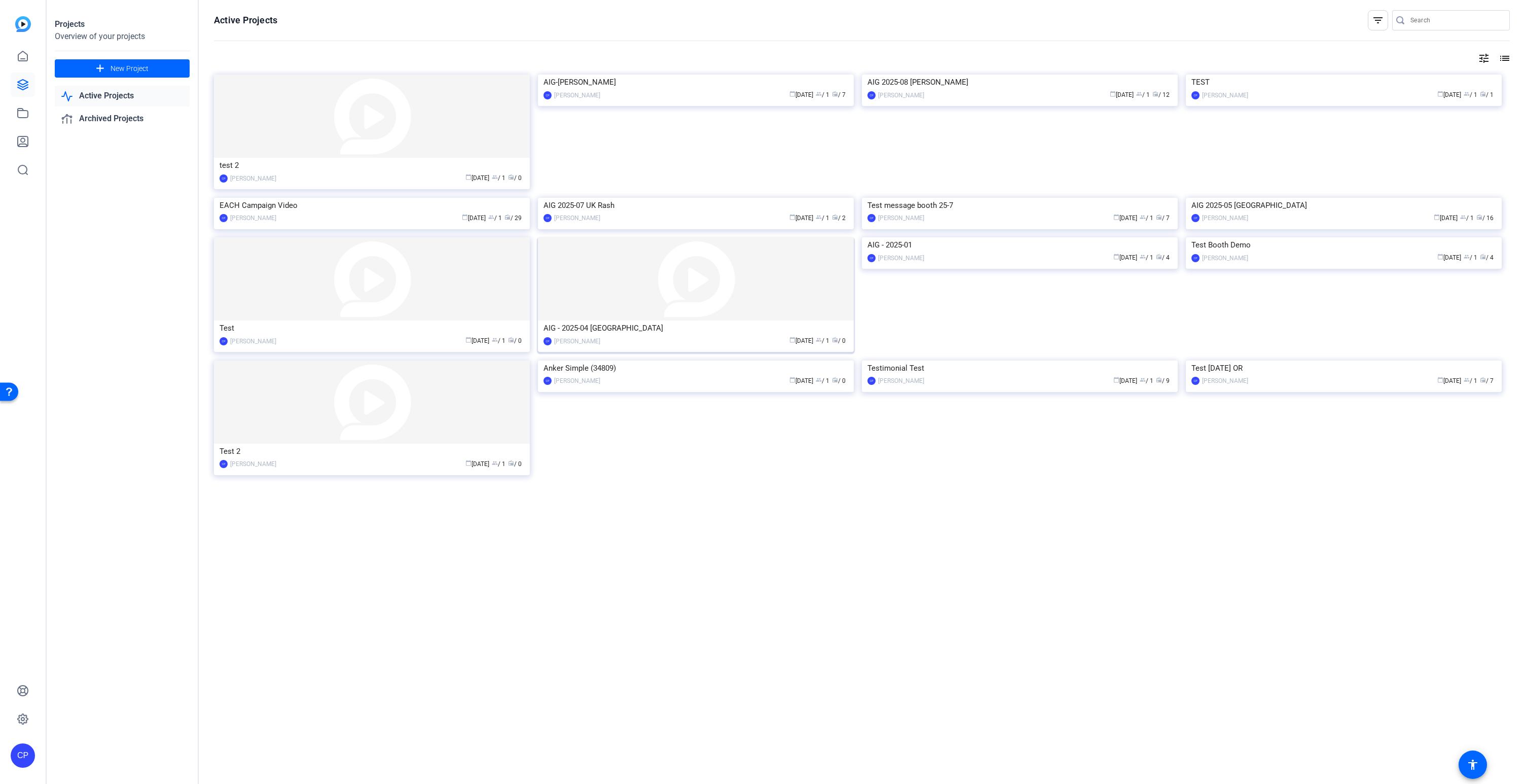
click at [743, 336] on div "AIG - 2025-04 [GEOGRAPHIC_DATA]" at bounding box center [696, 329] width 305 height 16
click at [1073, 252] on div "AIG - 2025-01" at bounding box center [1020, 245] width 305 height 16
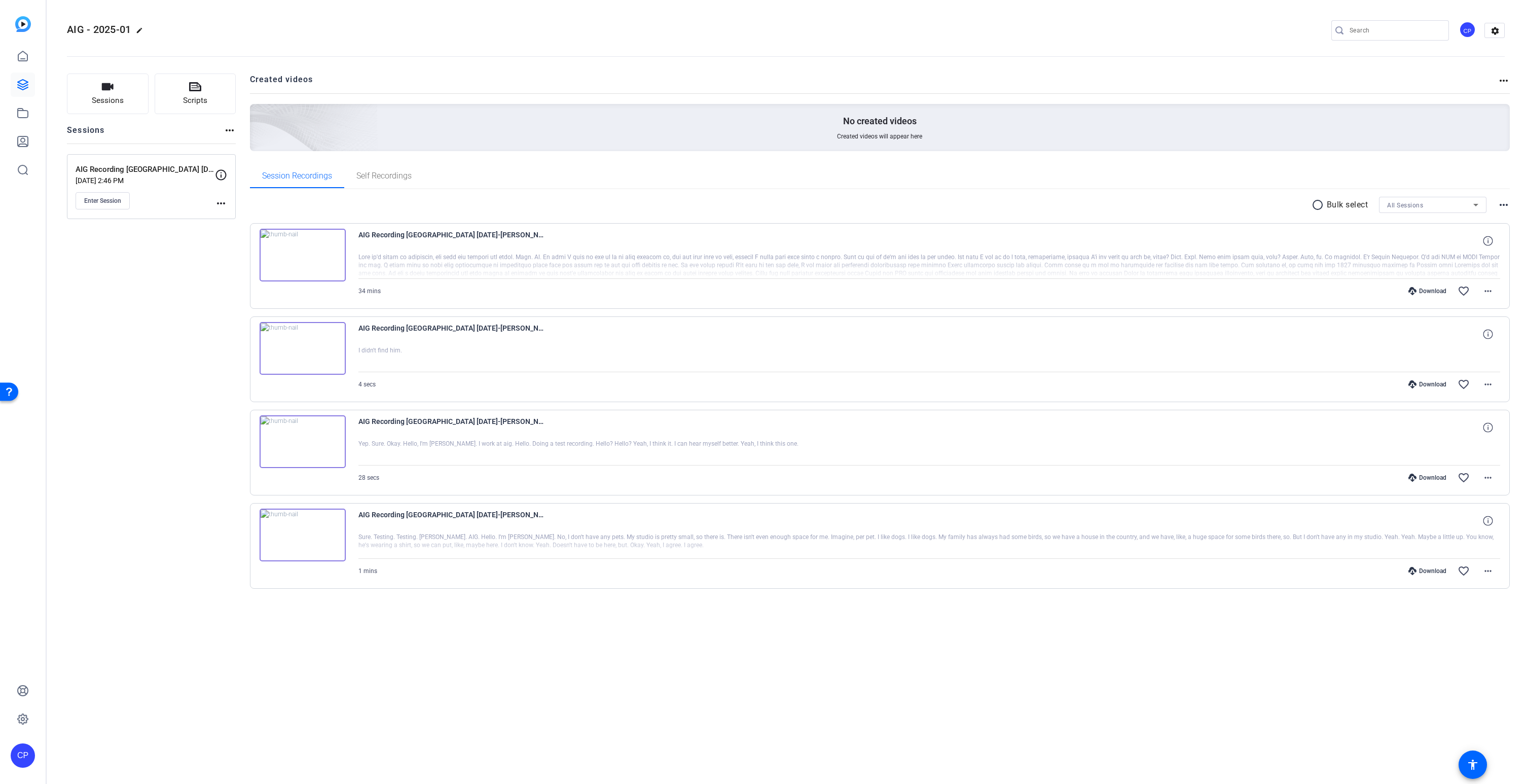
click at [1504, 78] on mat-icon "more_horiz" at bounding box center [1504, 80] width 12 height 12
click at [1506, 203] on div at bounding box center [762, 392] width 1525 height 784
click at [1504, 205] on mat-icon "more_horiz" at bounding box center [1504, 205] width 12 height 12
click at [225, 203] on div at bounding box center [762, 392] width 1525 height 784
click at [222, 203] on mat-icon "more_horiz" at bounding box center [221, 203] width 12 height 12
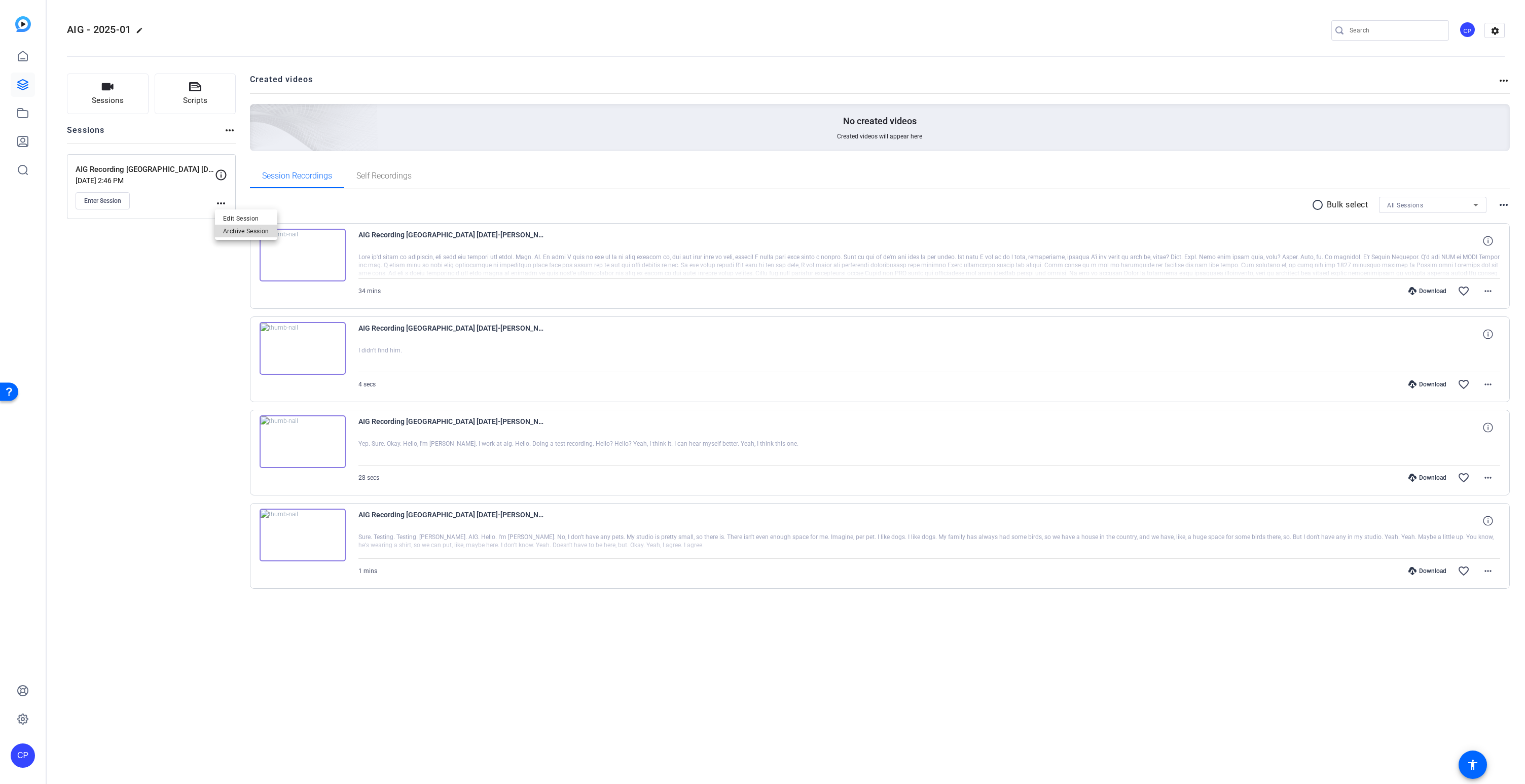
click at [229, 231] on span "Archive Session" at bounding box center [245, 231] width 46 height 12
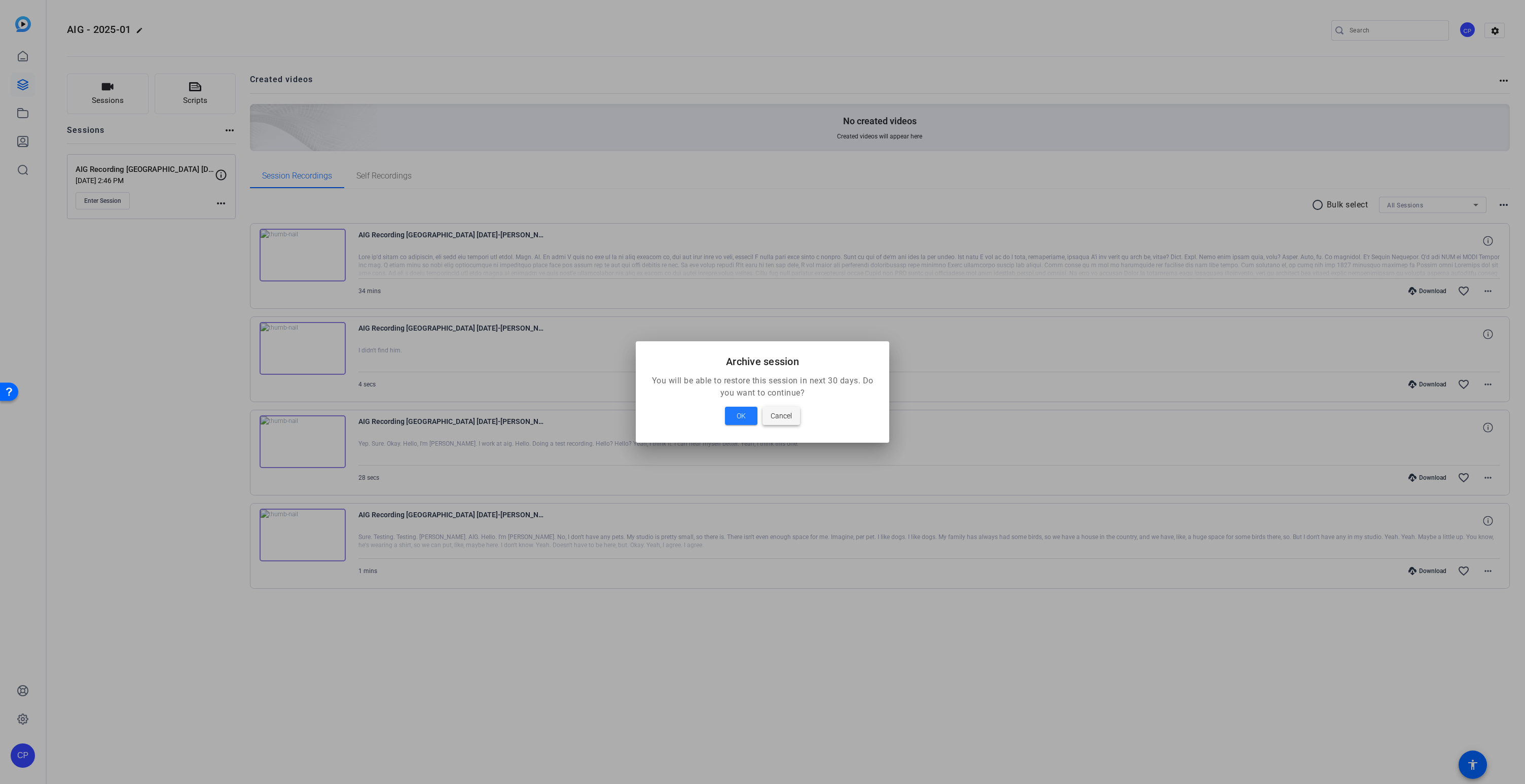
click at [789, 420] on span "Cancel" at bounding box center [782, 416] width 22 height 12
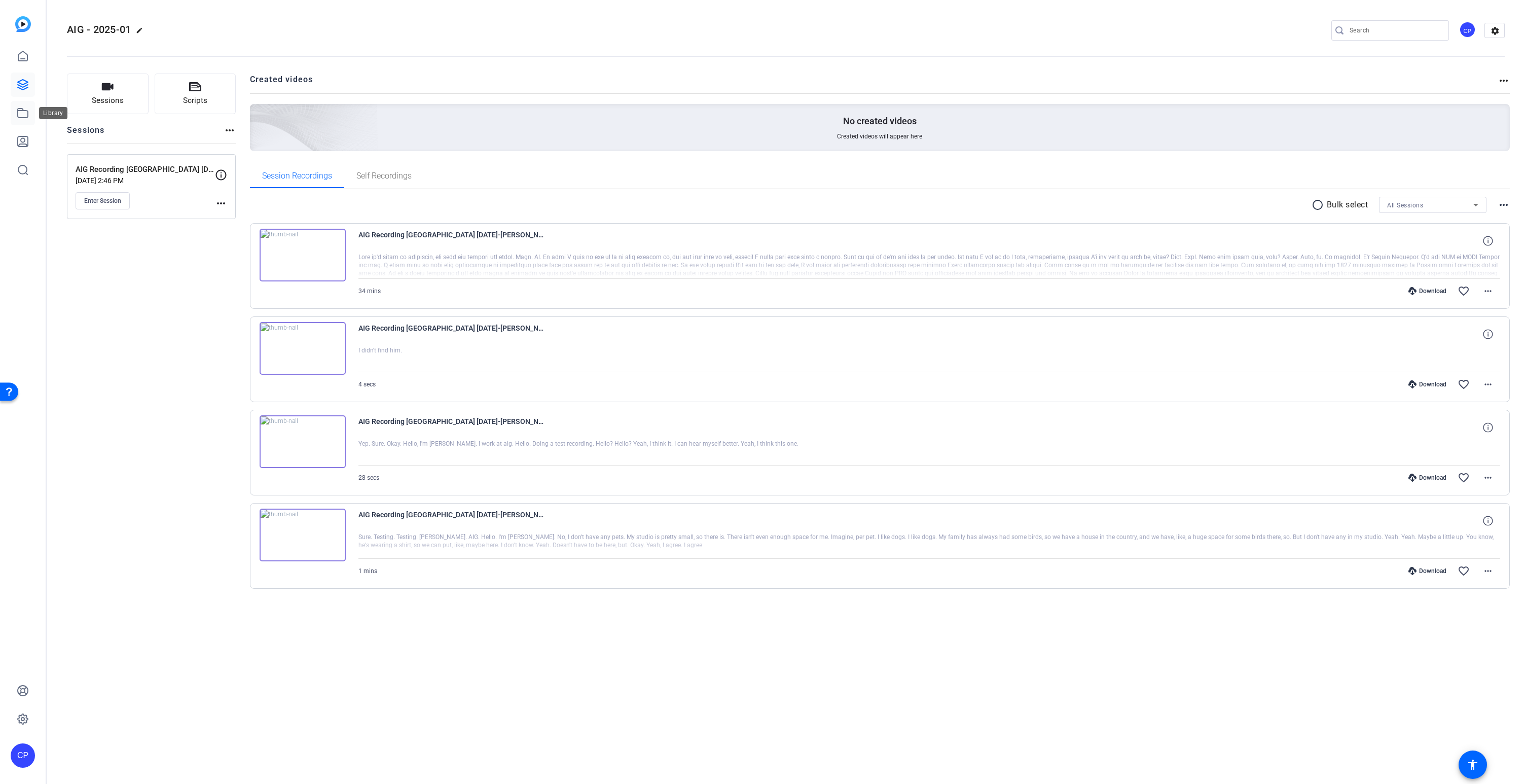
click at [22, 110] on icon at bounding box center [23, 113] width 10 height 9
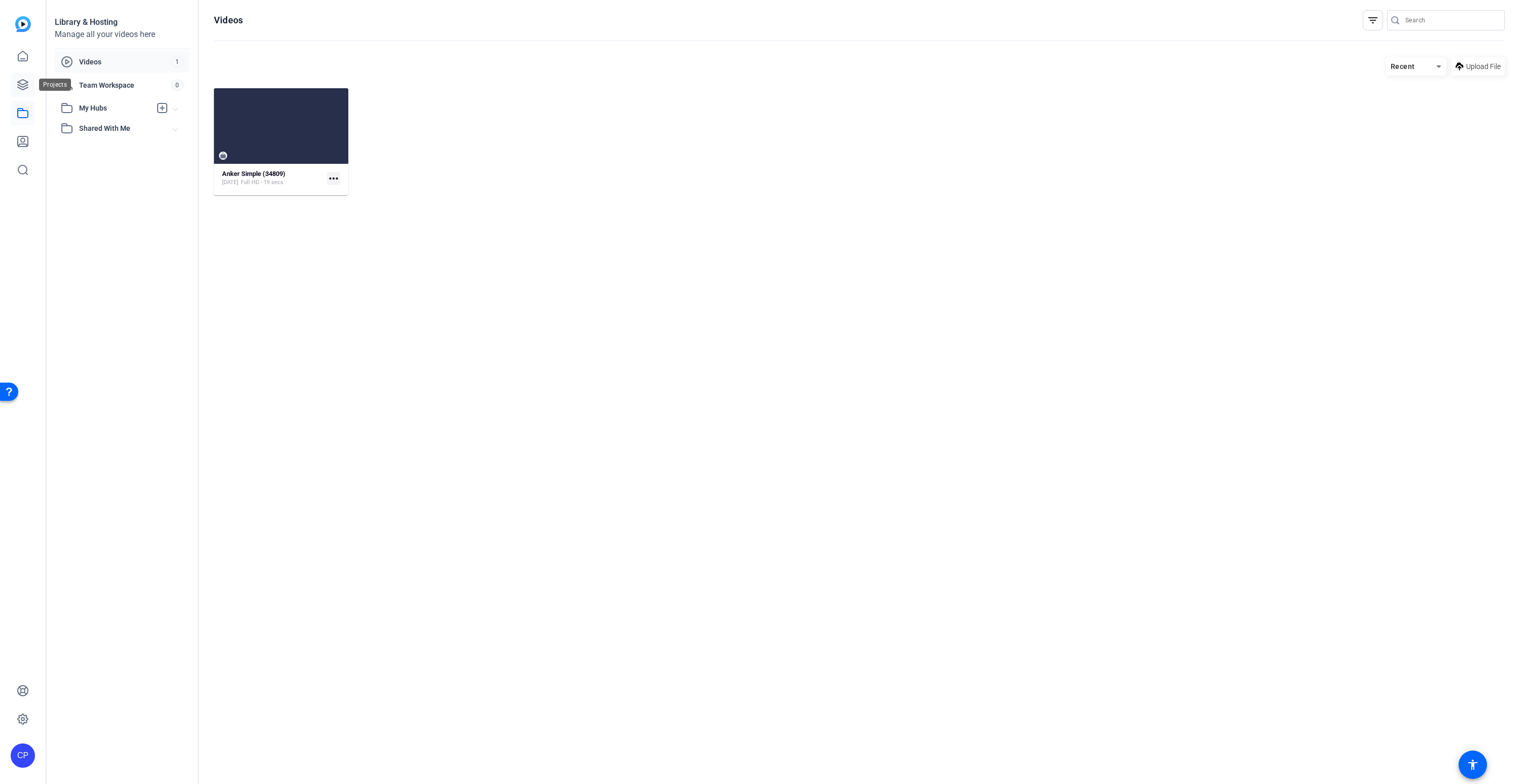
click at [21, 82] on icon at bounding box center [23, 84] width 12 height 12
